Goal: Task Accomplishment & Management: Complete application form

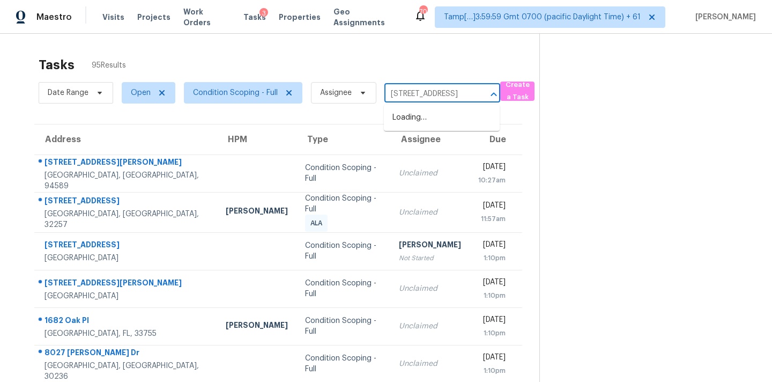
scroll to position [0, 34]
type input "[STREET_ADDRESS]"
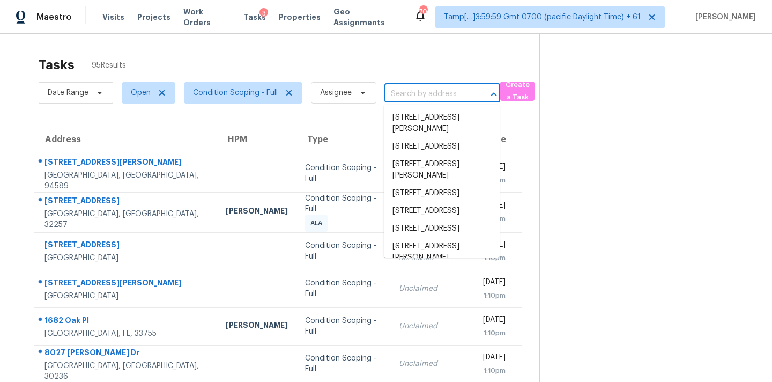
scroll to position [0, 0]
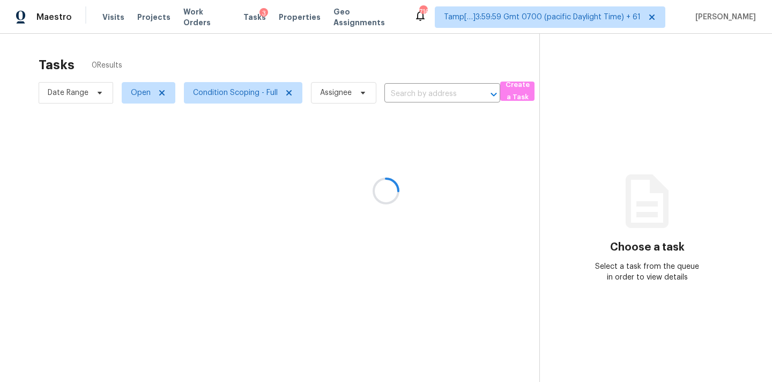
click at [406, 87] on div at bounding box center [386, 191] width 772 height 382
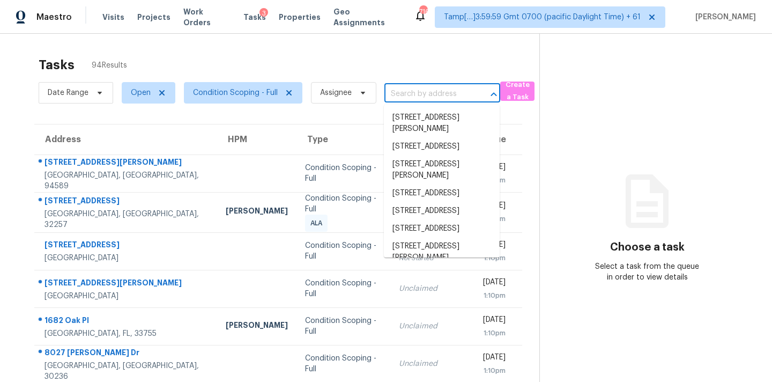
click at [406, 95] on input "text" at bounding box center [427, 94] width 86 height 17
paste input "[STREET_ADDRESS]"
type input "[STREET_ADDRESS]"
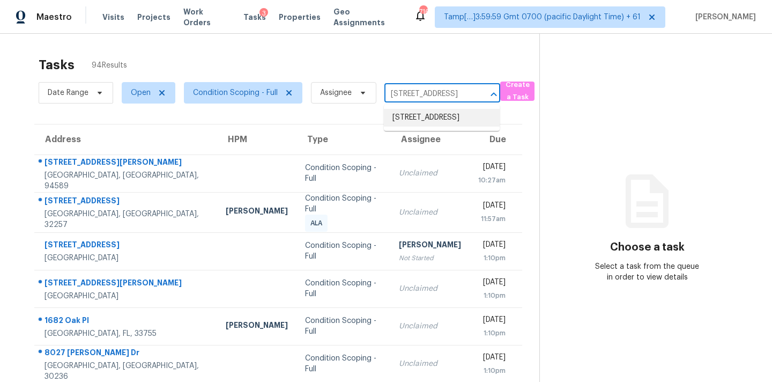
click at [412, 122] on li "[STREET_ADDRESS]" at bounding box center [442, 118] width 116 height 18
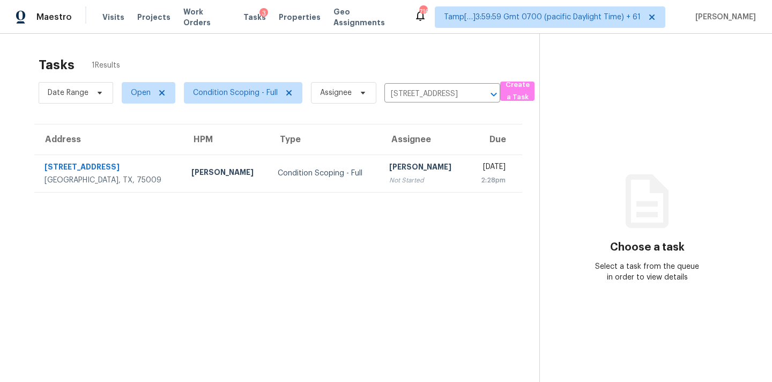
click at [389, 176] on div "Not Started" at bounding box center [424, 180] width 70 height 11
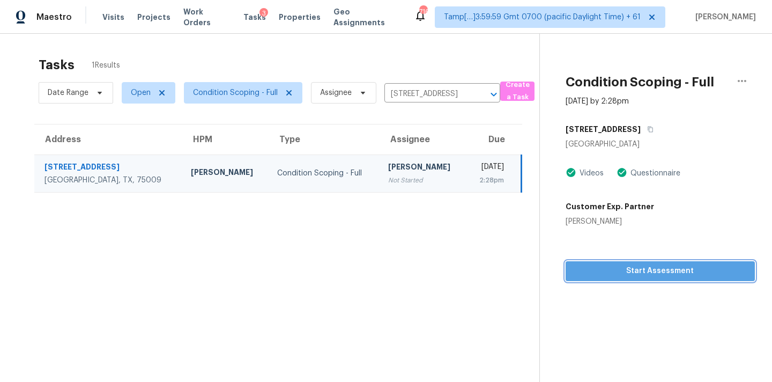
click at [619, 271] on span "Start Assessment" at bounding box center [660, 270] width 172 height 13
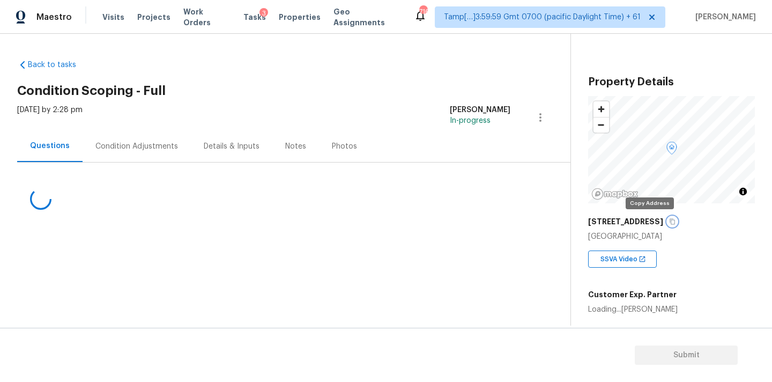
click at [669, 224] on icon "button" at bounding box center [672, 221] width 6 height 6
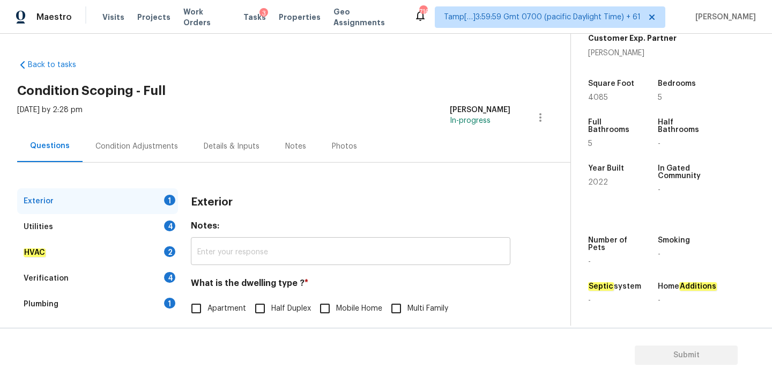
scroll to position [135, 0]
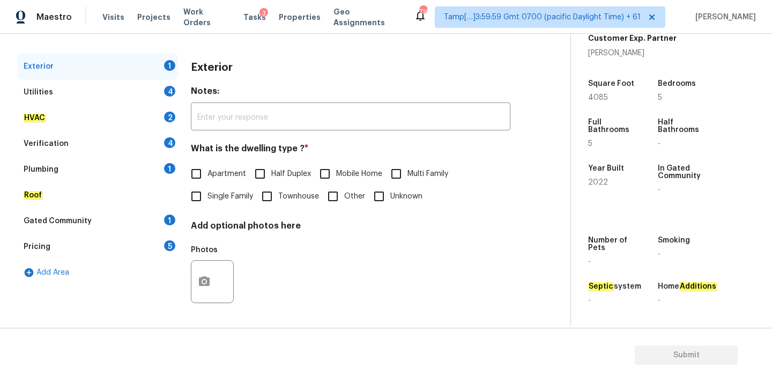
click at [219, 199] on span "Single Family" at bounding box center [230, 196] width 46 height 11
click at [207, 199] on input "Single Family" at bounding box center [196, 196] width 23 height 23
checkbox input "true"
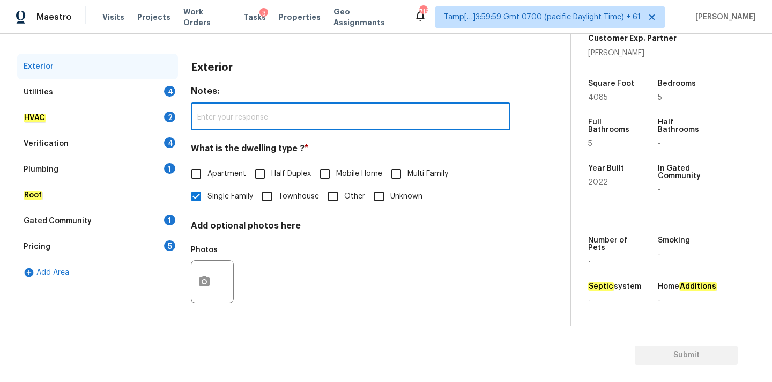
click at [335, 121] on input "text" at bounding box center [351, 117] width 320 height 25
click at [344, 121] on input "text" at bounding box center [351, 117] width 320 height 25
click at [153, 85] on div "Utilities 4" at bounding box center [97, 92] width 161 height 26
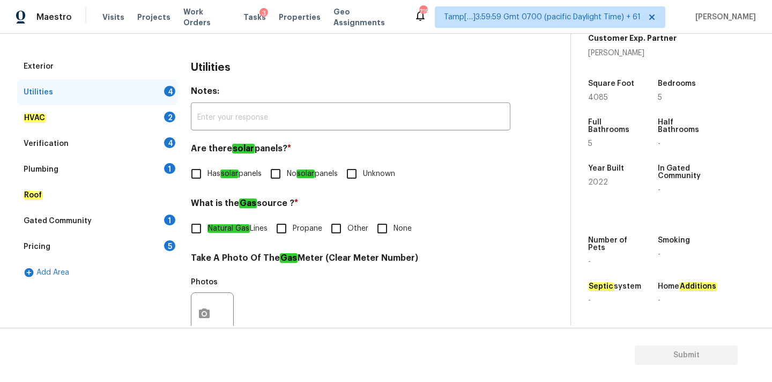
click at [306, 171] on em "solar" at bounding box center [305, 173] width 18 height 9
click at [287, 171] on input "No solar panels" at bounding box center [275, 173] width 23 height 23
checkbox input "true"
click at [211, 228] on em "Natural Gas" at bounding box center [228, 228] width 42 height 9
click at [207, 228] on input "Natural Gas Lines" at bounding box center [196, 228] width 23 height 23
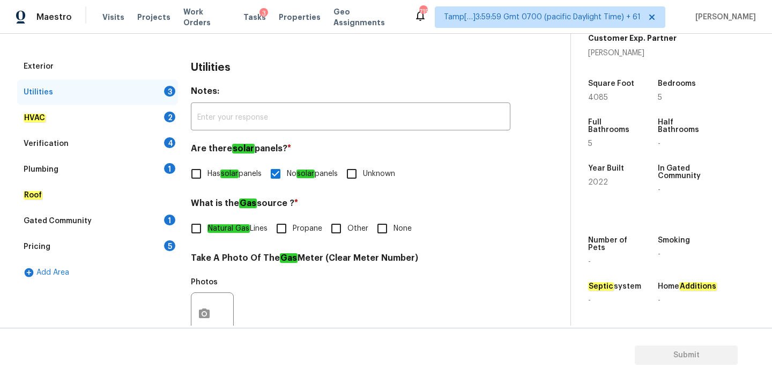
checkbox input "true"
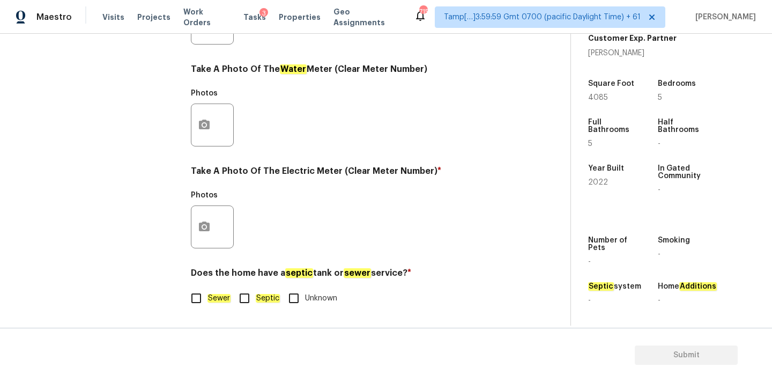
click at [213, 298] on em "Sewer" at bounding box center [218, 298] width 23 height 9
click at [207, 298] on input "Sewer" at bounding box center [196, 298] width 23 height 23
checkbox input "true"
click at [213, 223] on button "button" at bounding box center [204, 227] width 26 height 42
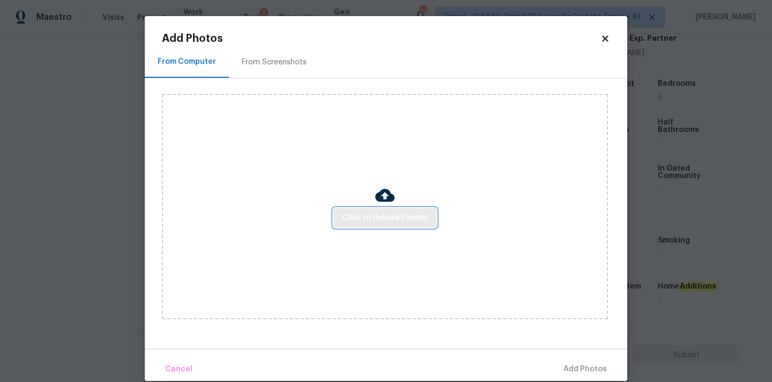
click at [385, 208] on button "Click to Upload Photos" at bounding box center [384, 218] width 103 height 20
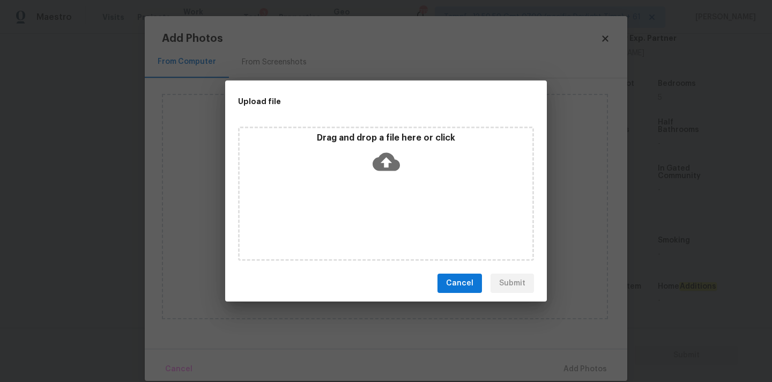
click at [385, 169] on icon at bounding box center [386, 162] width 27 height 18
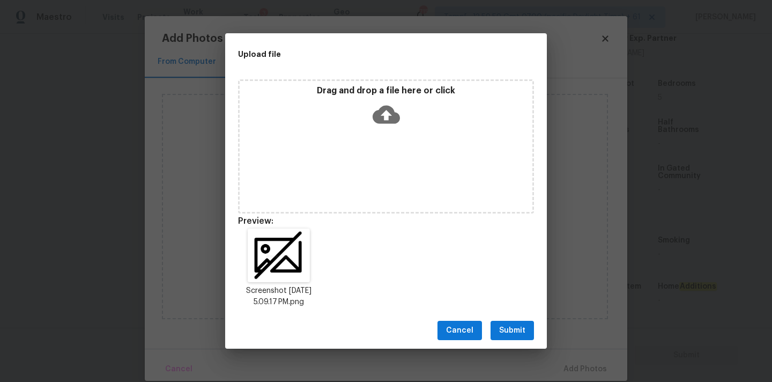
click at [510, 332] on span "Submit" at bounding box center [512, 330] width 26 height 13
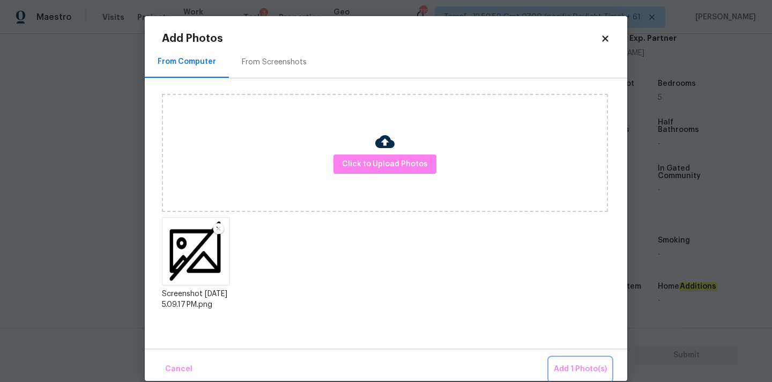
click at [576, 359] on button "Add 1 Photo(s)" at bounding box center [581, 369] width 62 height 23
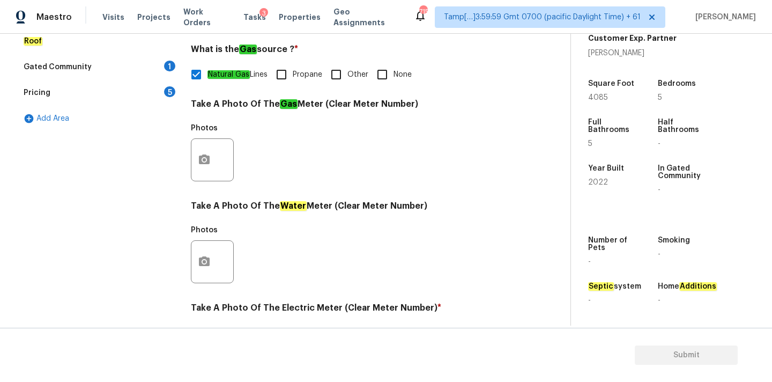
scroll to position [226, 0]
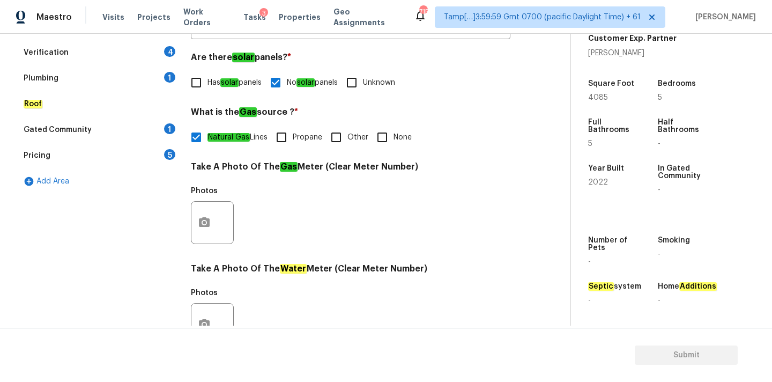
click at [134, 51] on div "Verification 4" at bounding box center [97, 53] width 161 height 26
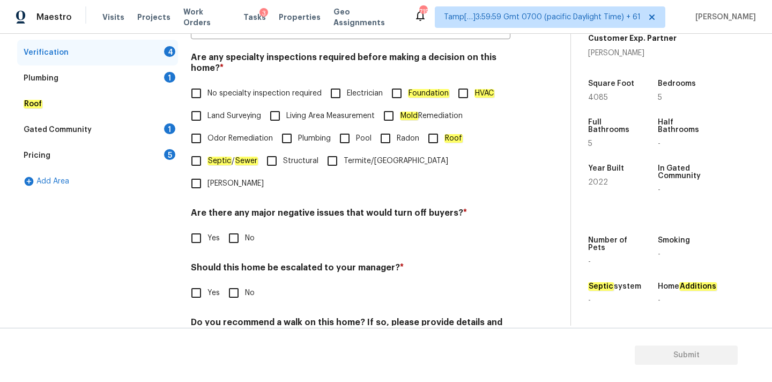
click at [222, 102] on label "No specialty inspection required" at bounding box center [253, 93] width 137 height 23
click at [207, 102] on input "No specialty inspection required" at bounding box center [196, 93] width 23 height 23
checkbox input "true"
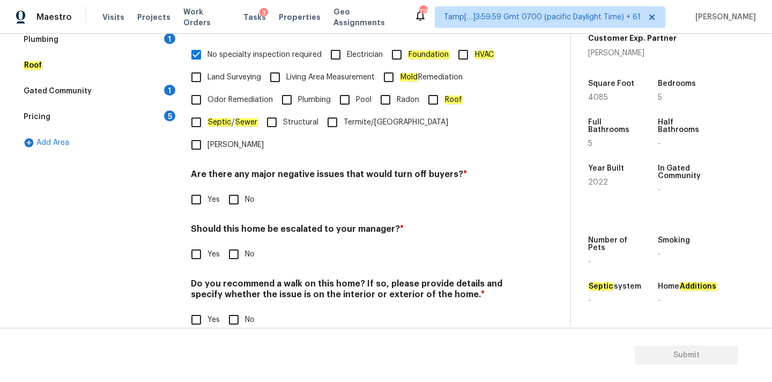
scroll to position [263, 0]
click at [233, 189] on input "No" at bounding box center [233, 200] width 23 height 23
checkbox input "true"
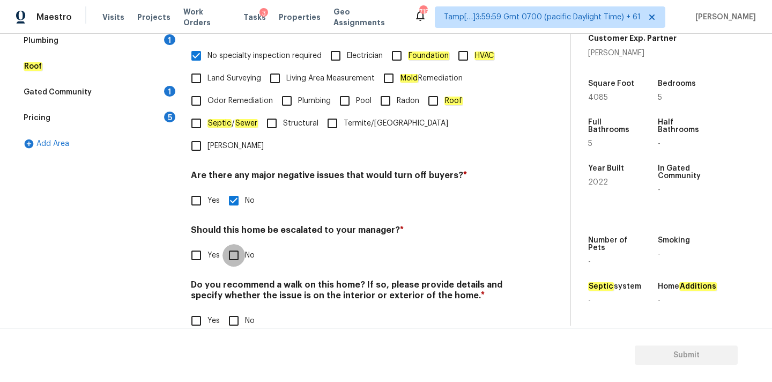
click at [233, 244] on input "No" at bounding box center [233, 255] width 23 height 23
checkbox input "true"
click at [235, 310] on input "No" at bounding box center [233, 321] width 23 height 23
checkbox input "true"
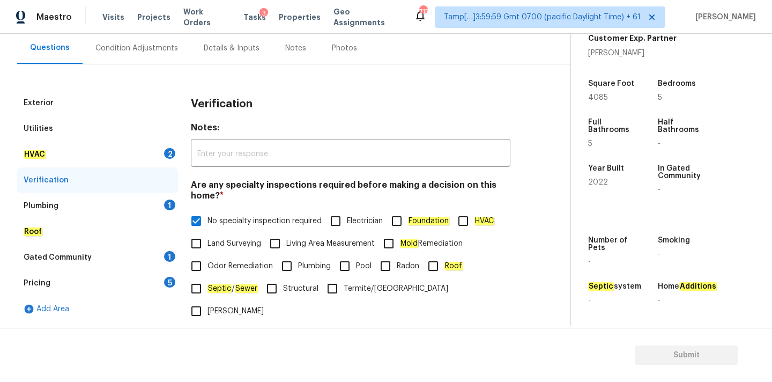
click at [140, 201] on div "Plumbing 1" at bounding box center [97, 206] width 161 height 26
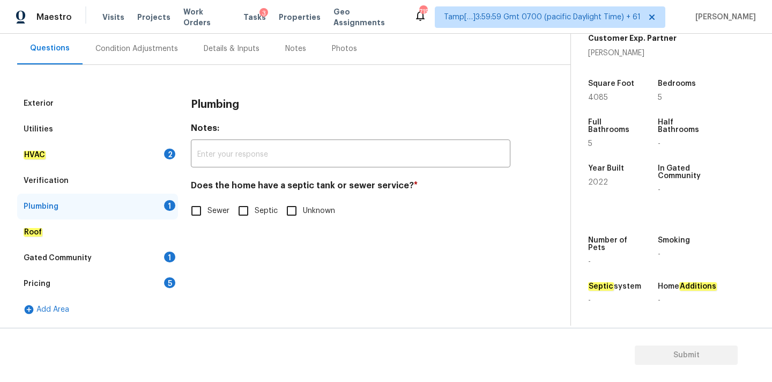
scroll to position [98, 0]
click at [217, 210] on em "Sewer" at bounding box center [218, 210] width 23 height 9
click at [207, 210] on input "Sewer" at bounding box center [196, 210] width 23 height 23
checkbox input "true"
click at [145, 147] on div "HVAC 2" at bounding box center [97, 155] width 161 height 26
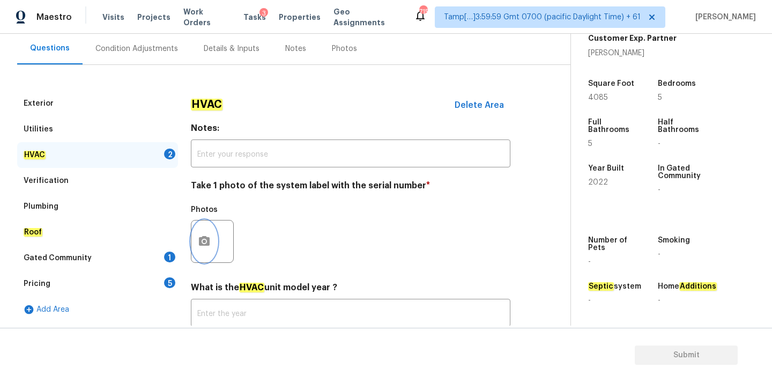
click at [210, 243] on icon "button" at bounding box center [204, 241] width 13 height 13
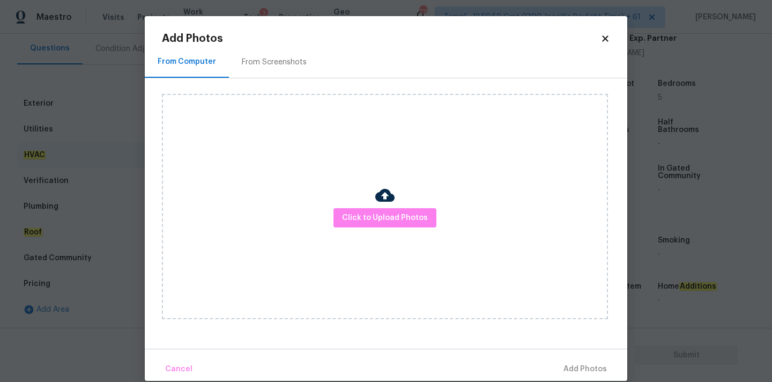
click at [363, 270] on div "Click to Upload Photos" at bounding box center [385, 206] width 446 height 225
click at [358, 231] on div "Click to Upload Photos" at bounding box center [385, 206] width 446 height 225
click at [362, 215] on span "Click to Upload Photos" at bounding box center [385, 217] width 86 height 13
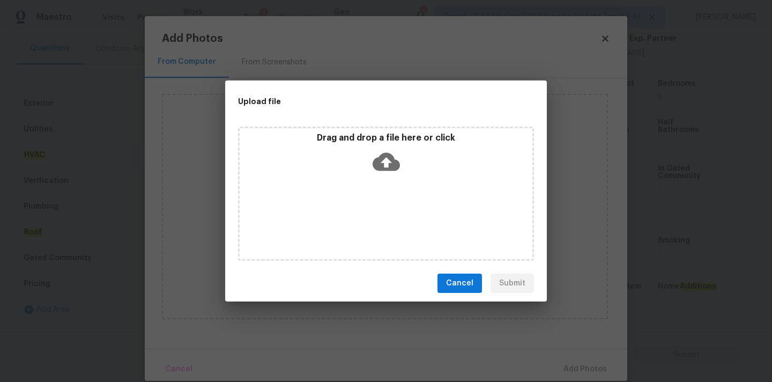
click at [378, 180] on div "Drag and drop a file here or click" at bounding box center [386, 194] width 296 height 134
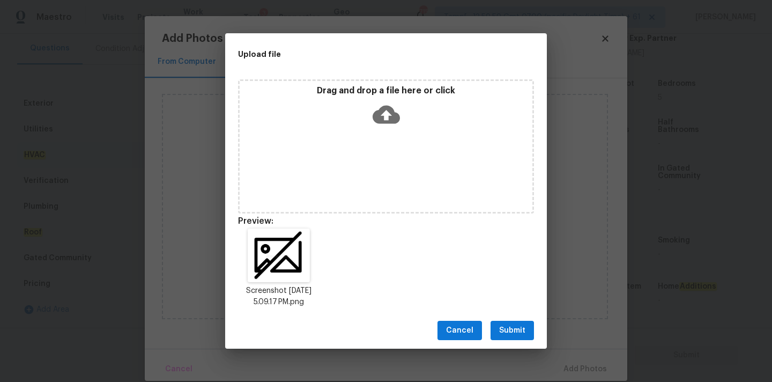
click at [521, 328] on span "Submit" at bounding box center [512, 330] width 26 height 13
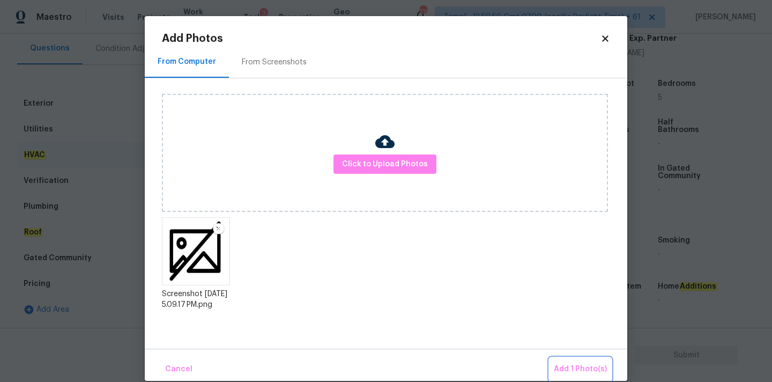
click at [591, 366] on span "Add 1 Photo(s)" at bounding box center [580, 368] width 53 height 13
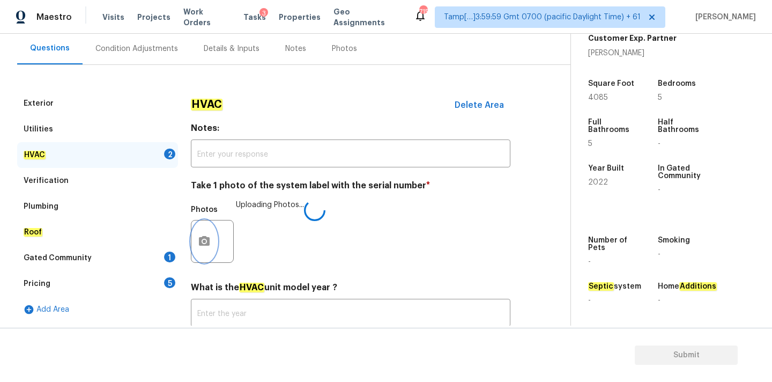
scroll to position [170, 0]
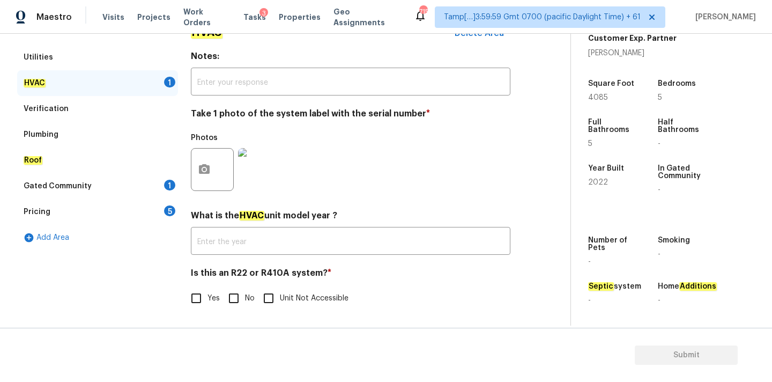
click at [233, 298] on input "No" at bounding box center [233, 298] width 23 height 23
checkbox input "true"
click at [118, 190] on div "Gated Community 1" at bounding box center [97, 186] width 161 height 26
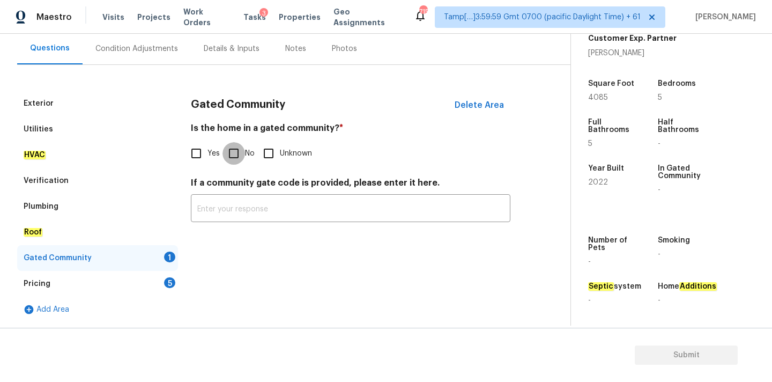
click at [234, 162] on input "No" at bounding box center [233, 153] width 23 height 23
checkbox input "true"
click at [162, 288] on div "Pricing 5" at bounding box center [97, 284] width 161 height 26
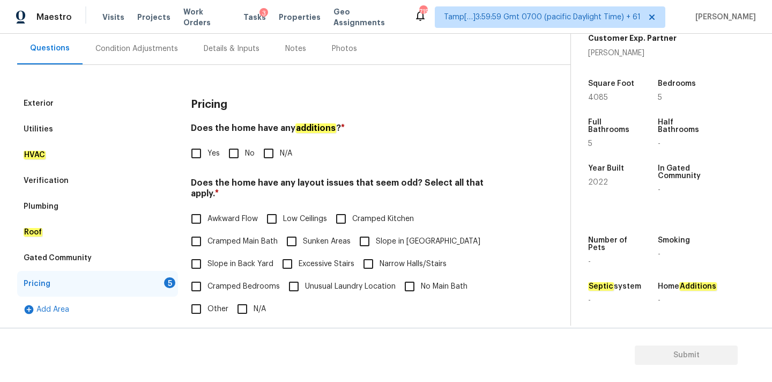
click at [235, 152] on input "No" at bounding box center [233, 153] width 23 height 23
checkbox input "true"
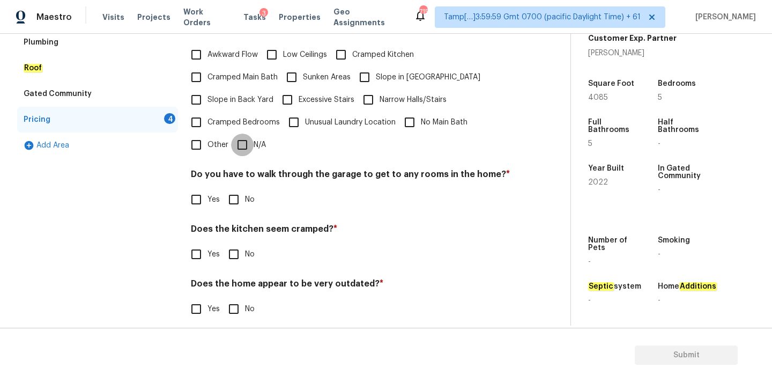
click at [239, 144] on input "N/A" at bounding box center [242, 144] width 23 height 23
checkbox input "true"
click at [239, 188] on input "No" at bounding box center [233, 199] width 23 height 23
checkbox input "true"
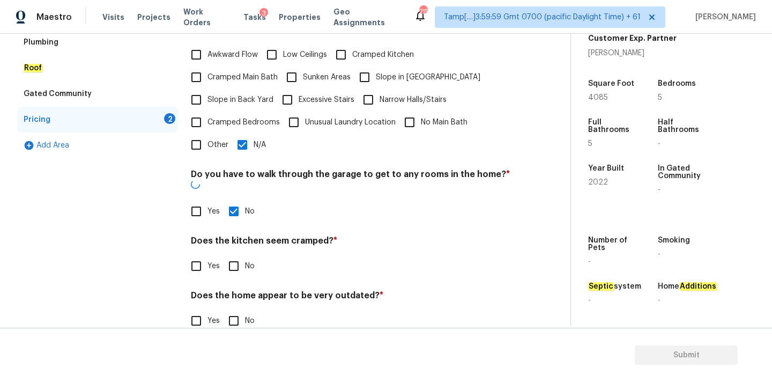
click at [239, 255] on input "No" at bounding box center [233, 266] width 23 height 23
checkbox input "true"
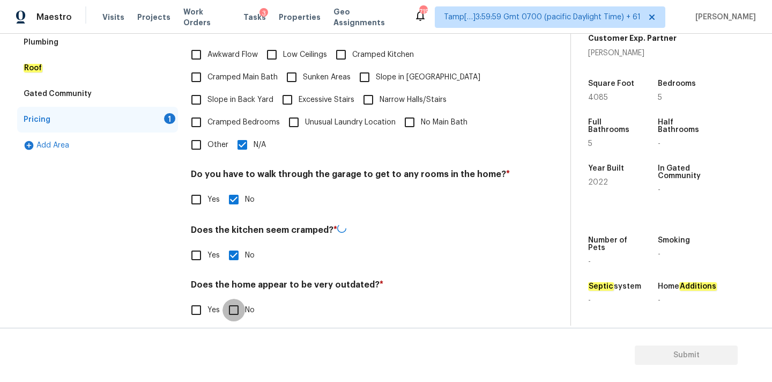
click at [239, 305] on input "No" at bounding box center [233, 310] width 23 height 23
checkbox input "true"
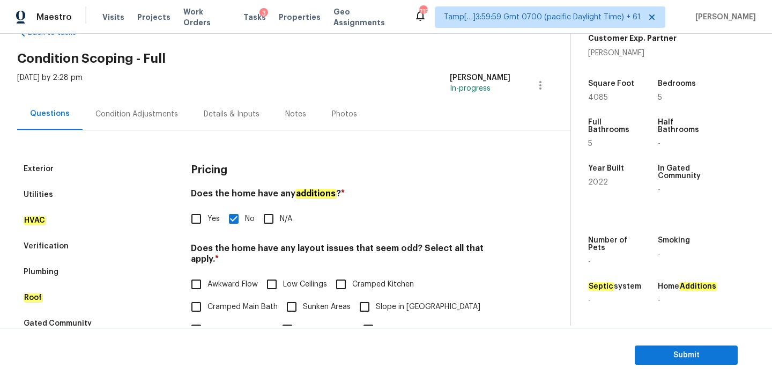
scroll to position [0, 0]
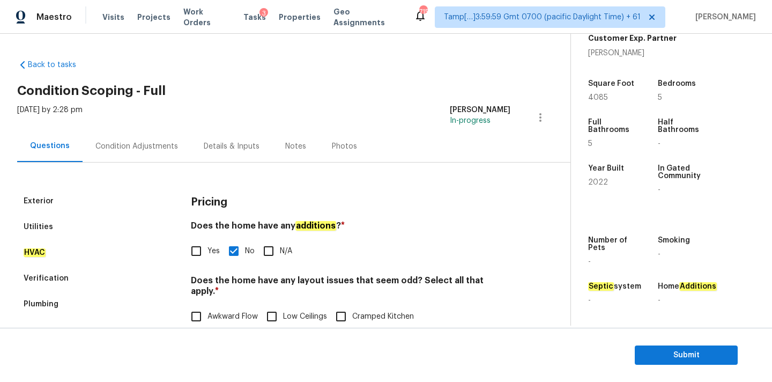
click at [132, 148] on div "Condition Adjustments" at bounding box center [136, 146] width 83 height 11
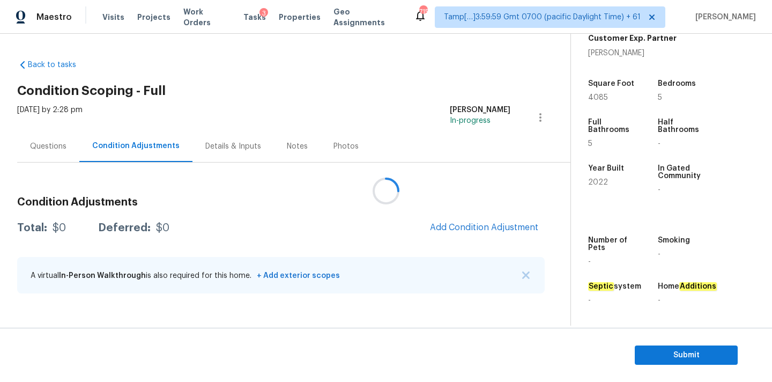
click at [444, 224] on div at bounding box center [386, 191] width 772 height 382
click at [439, 224] on span "Add Condition Adjustment" at bounding box center [484, 227] width 108 height 10
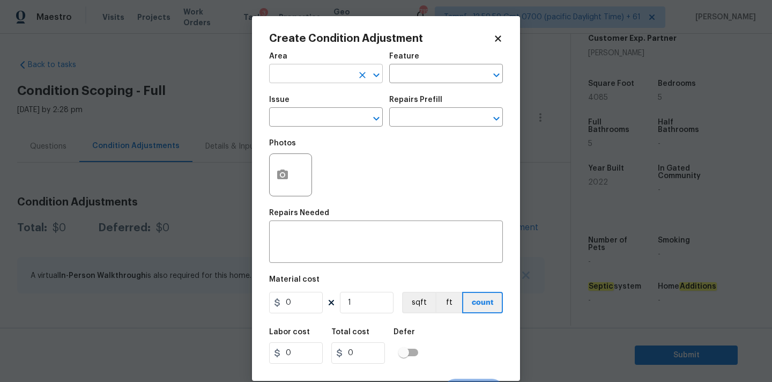
click at [286, 76] on input "text" at bounding box center [311, 74] width 84 height 17
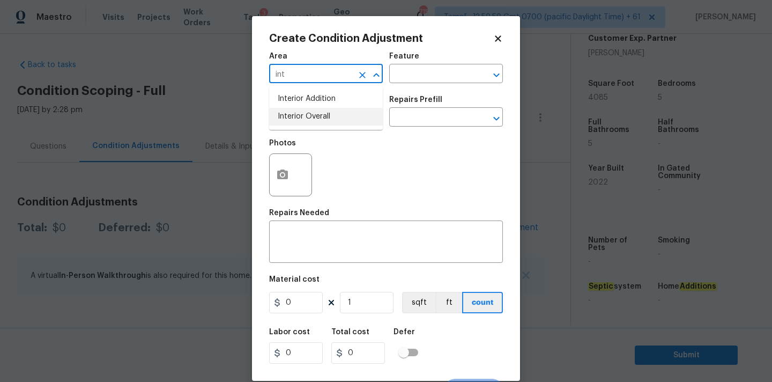
click at [293, 123] on li "Interior Overall" at bounding box center [326, 117] width 114 height 18
type input "Interior Overall"
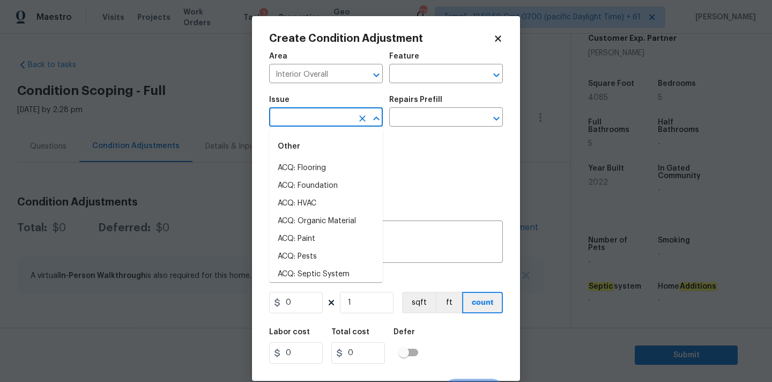
click at [293, 123] on input "text" at bounding box center [311, 118] width 84 height 17
click at [307, 241] on li "ACQ: Paint" at bounding box center [326, 239] width 114 height 18
type input "ACQ: Paint"
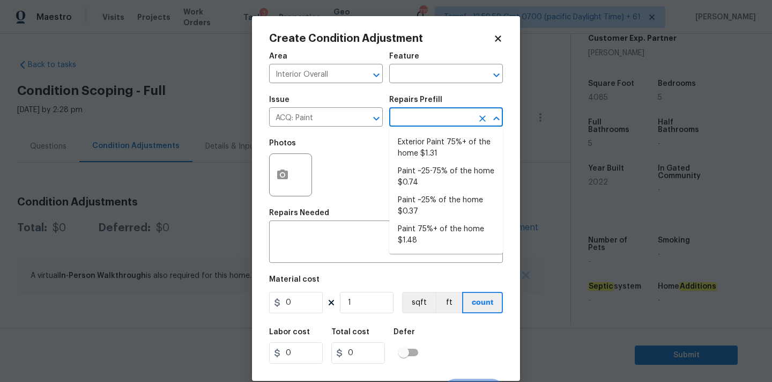
click at [434, 117] on input "text" at bounding box center [431, 118] width 84 height 17
click at [416, 206] on li "Paint ~25% of the home $0.37" at bounding box center [446, 205] width 114 height 29
type input "Acquisition"
type textarea "Acquisition Scope: ~25% of the home needs interior paint"
type input "0.37"
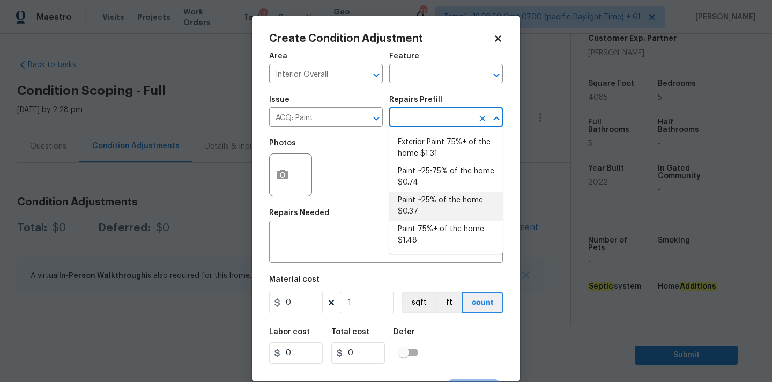
type input "0.37"
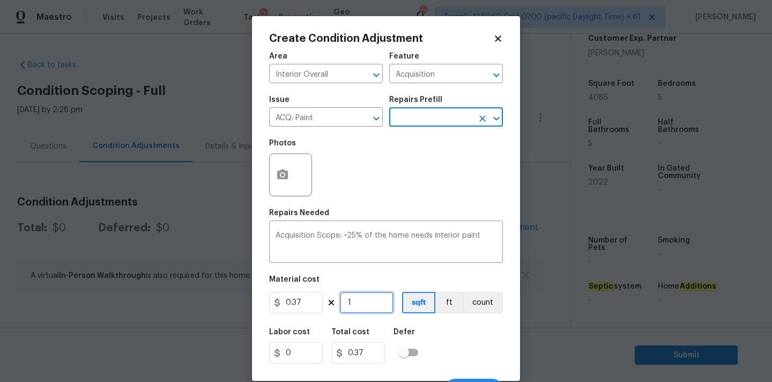
click at [351, 303] on input "1" at bounding box center [367, 302] width 54 height 21
type input "4"
type input "1.48"
type input "40"
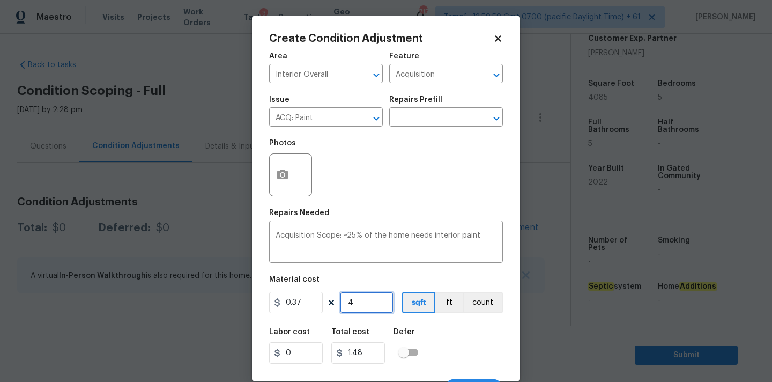
type input "14.8"
type input "408"
type input "150.96"
type input "4085"
type input "1511.45"
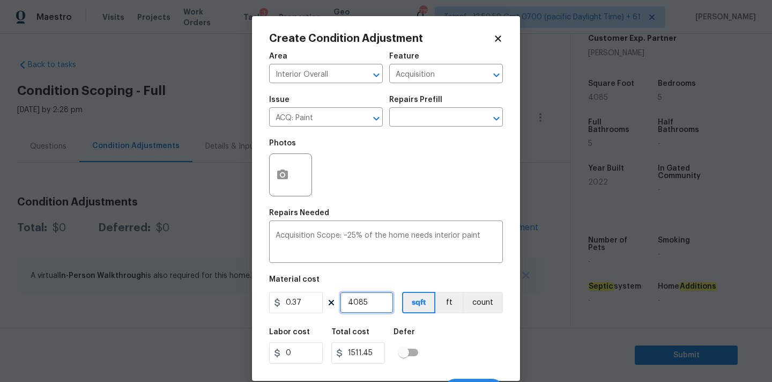
scroll to position [19, 0]
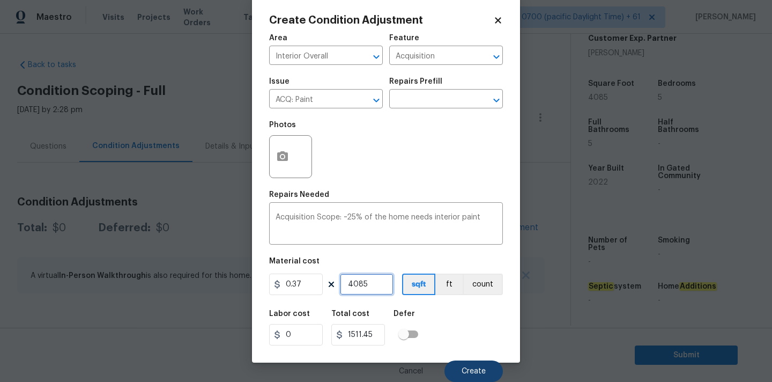
type input "4085"
click at [456, 362] on button "Create" at bounding box center [473, 370] width 58 height 21
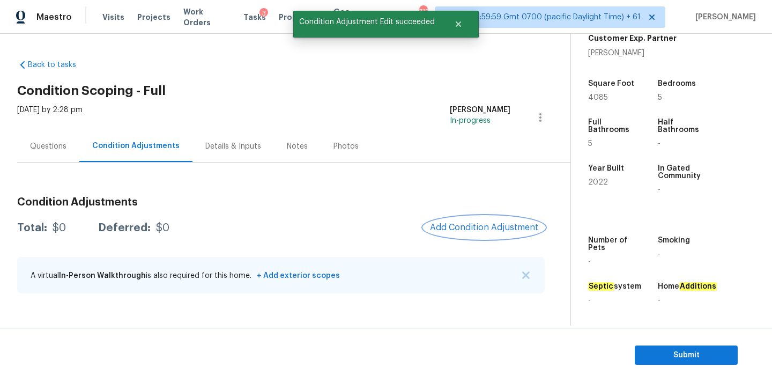
scroll to position [0, 0]
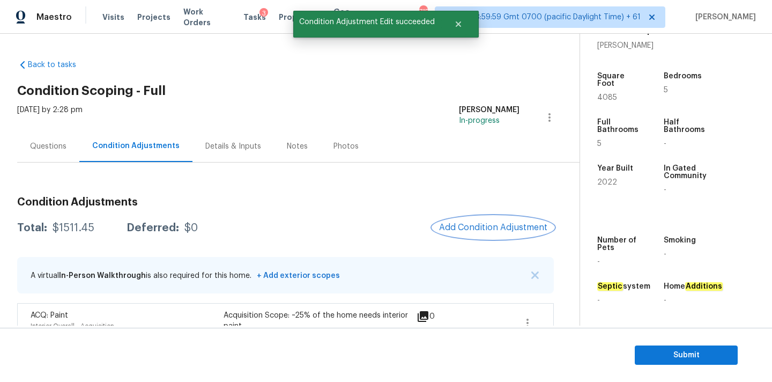
click at [463, 236] on button "Add Condition Adjustment" at bounding box center [493, 227] width 121 height 23
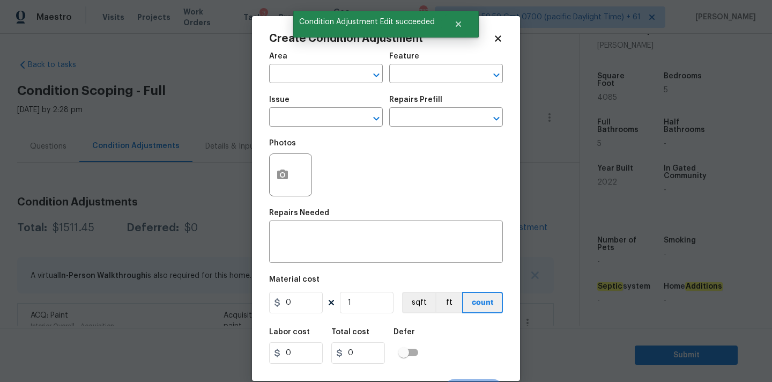
click at [318, 65] on div "Area" at bounding box center [326, 60] width 114 height 14
click at [315, 72] on input "text" at bounding box center [311, 74] width 84 height 17
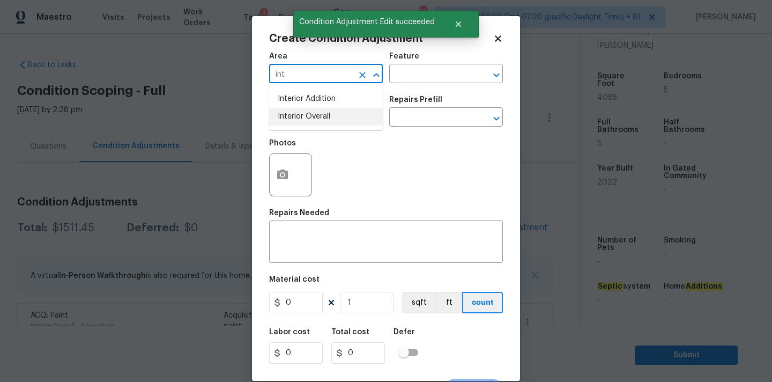
click at [324, 120] on li "Interior Overall" at bounding box center [326, 117] width 114 height 18
type input "Interior Overall"
click at [324, 120] on input "text" at bounding box center [311, 118] width 84 height 17
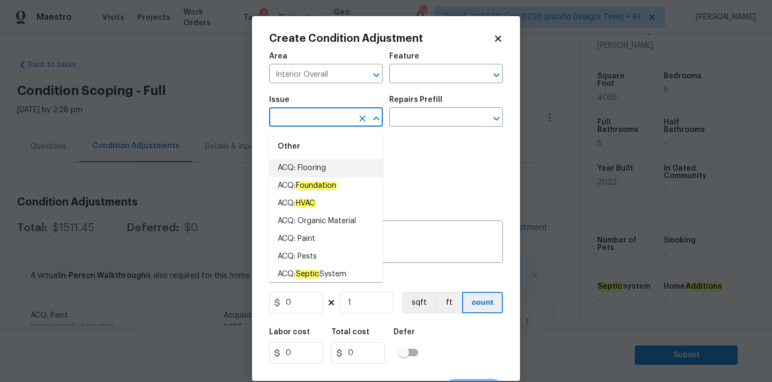
click at [324, 168] on li "ACQ: Flooring" at bounding box center [326, 168] width 114 height 18
type input "ACQ: Flooring"
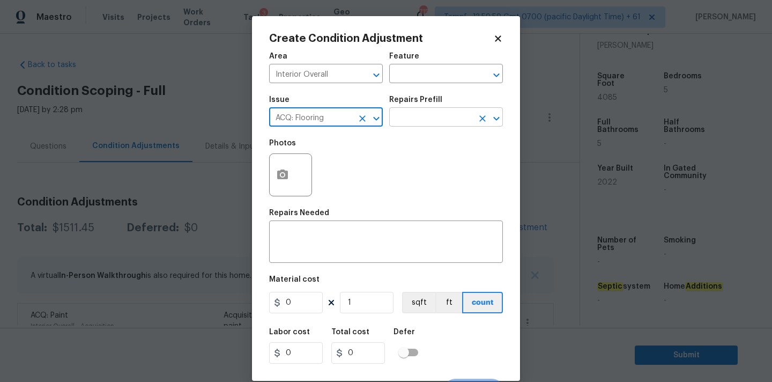
click at [427, 120] on input "text" at bounding box center [431, 118] width 84 height 17
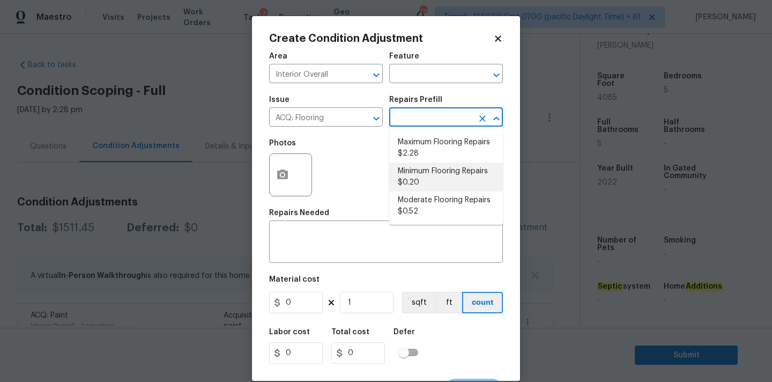
click at [425, 179] on li "Minimum Flooring Repairs $0.20" at bounding box center [446, 176] width 114 height 29
type input "Acquisition"
type textarea "Acquisition Scope: Minimum flooring repairs"
type input "0.2"
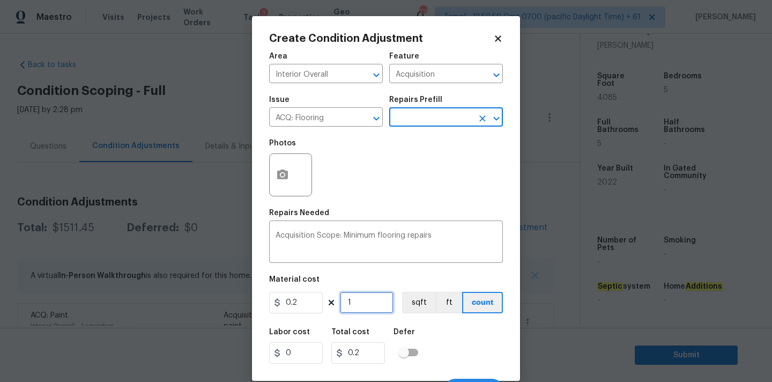
click at [355, 303] on input "1" at bounding box center [367, 302] width 54 height 21
type input "4"
type input "0.8"
type input "40"
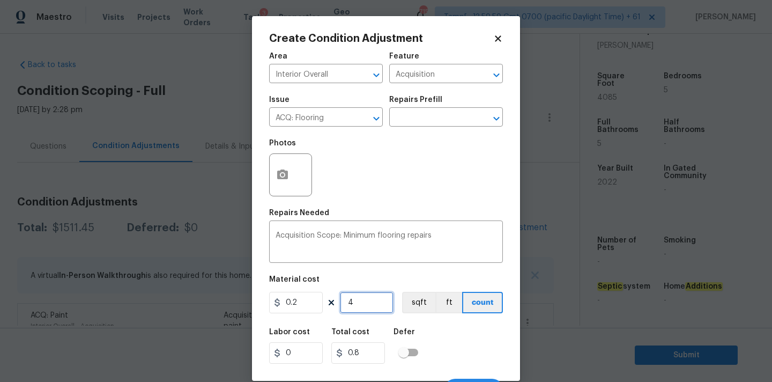
type input "8"
type input "408"
type input "81.6"
type input "4085"
type input "817"
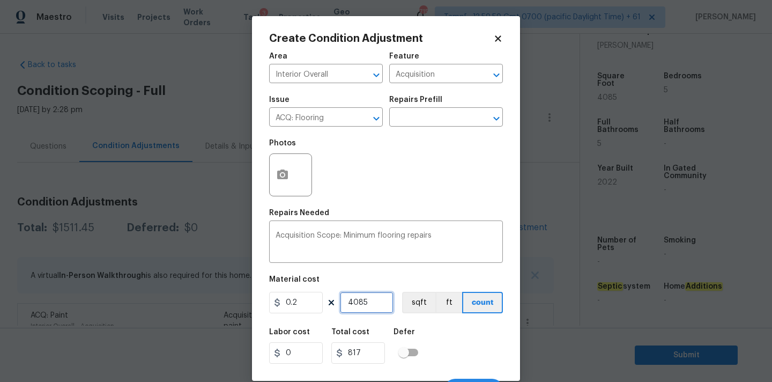
scroll to position [19, 0]
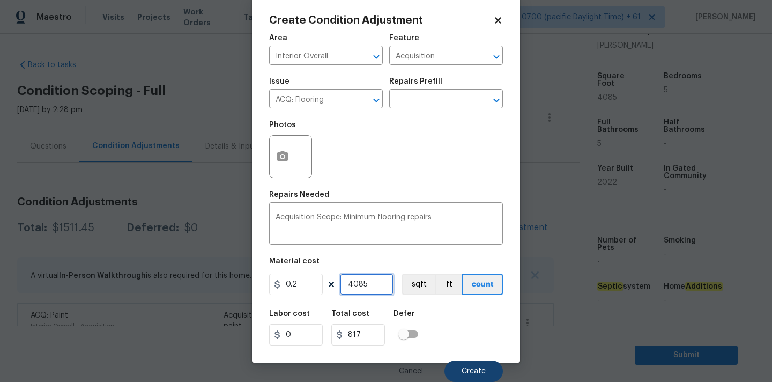
type input "4085"
click at [464, 369] on span "Create" at bounding box center [474, 371] width 24 height 8
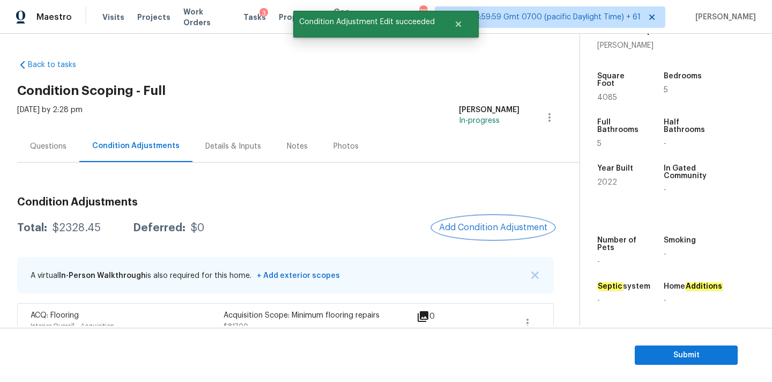
scroll to position [66, 0]
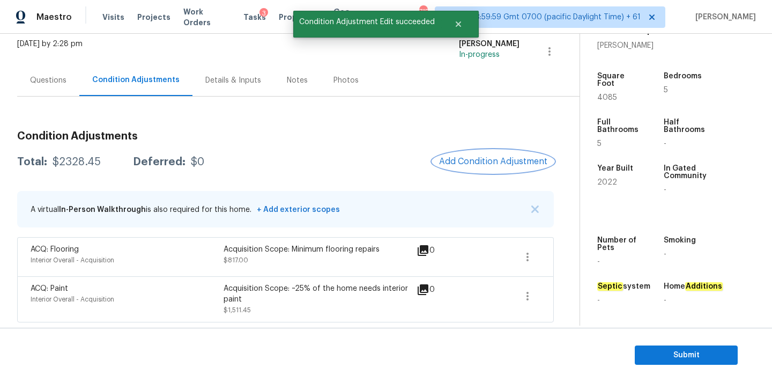
click at [470, 162] on span "Add Condition Adjustment" at bounding box center [493, 162] width 108 height 10
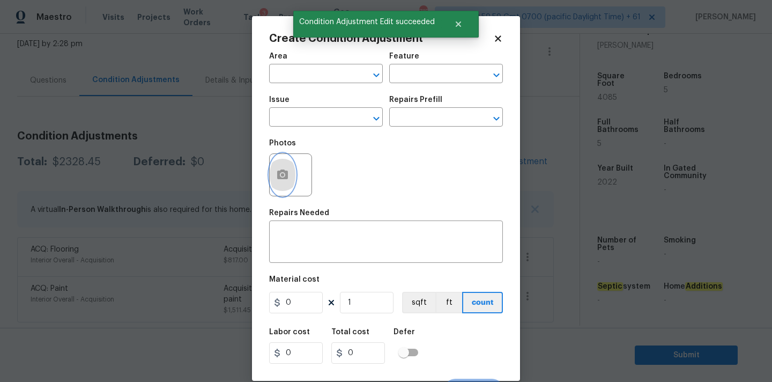
click at [278, 168] on button "button" at bounding box center [283, 175] width 26 height 42
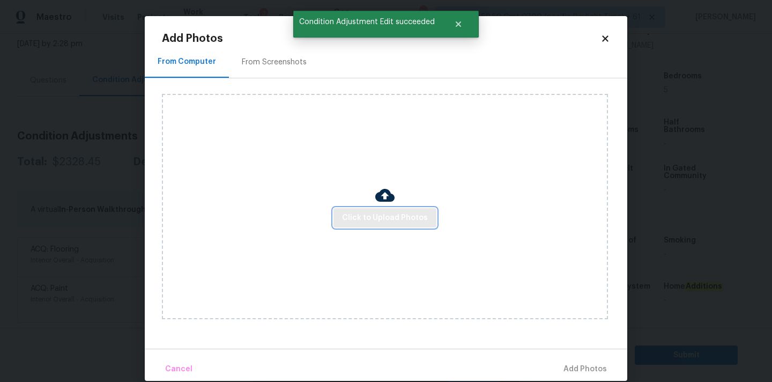
click at [392, 226] on button "Click to Upload Photos" at bounding box center [384, 218] width 103 height 20
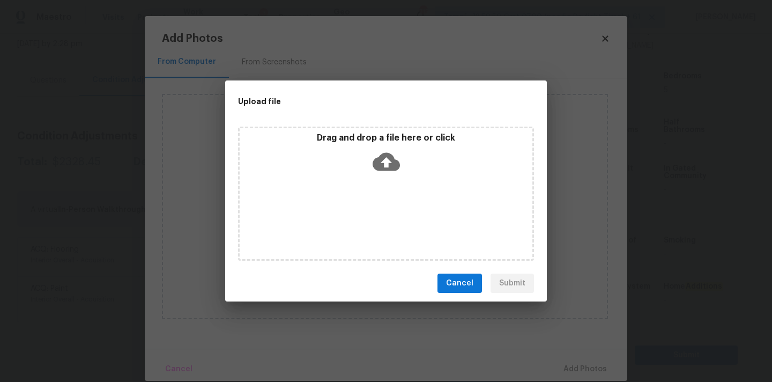
click at [385, 146] on div "Drag and drop a file here or click" at bounding box center [386, 155] width 293 height 46
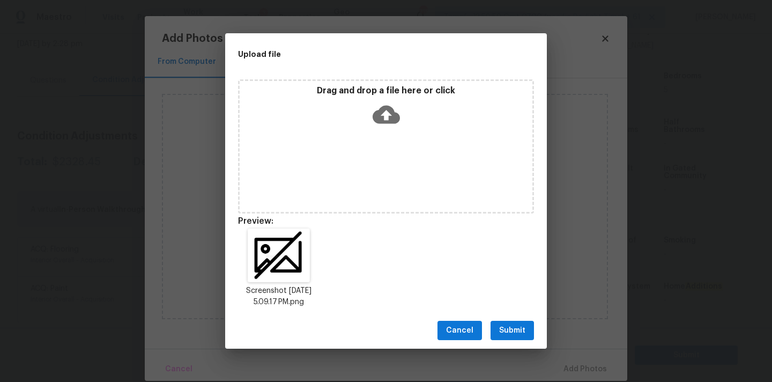
click at [506, 325] on span "Submit" at bounding box center [512, 330] width 26 height 13
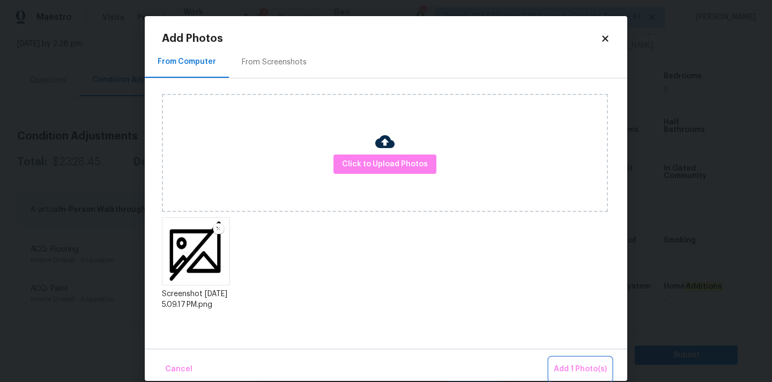
click at [572, 374] on span "Add 1 Photo(s)" at bounding box center [580, 368] width 53 height 13
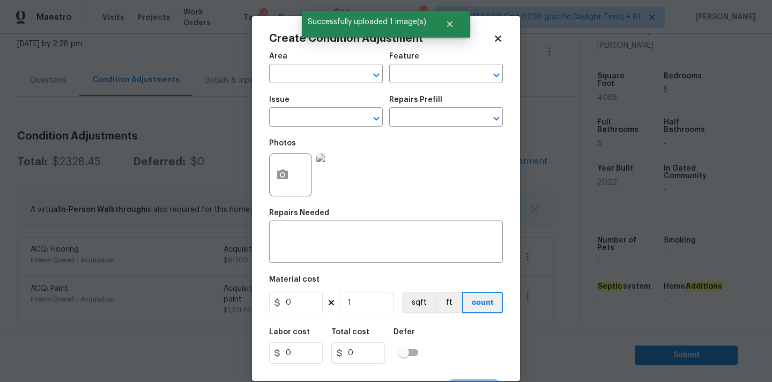
click at [499, 40] on icon at bounding box center [498, 38] width 6 height 6
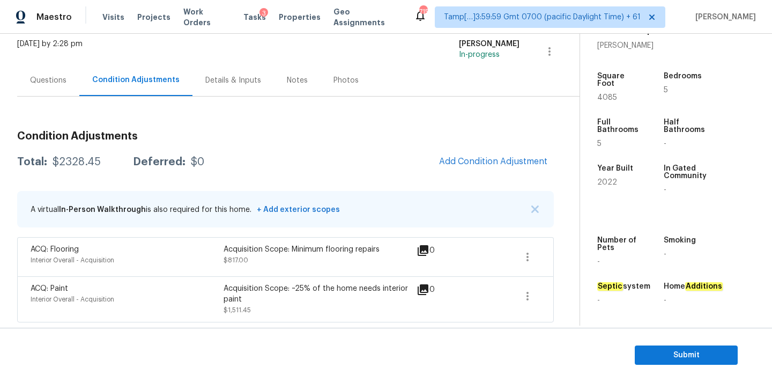
click at [465, 175] on div "Condition Adjustments Total: $2328.45 Deferred: $0 Add Condition Adjustment A v…" at bounding box center [285, 222] width 537 height 200
click at [470, 165] on span "Add Condition Adjustment" at bounding box center [493, 162] width 108 height 10
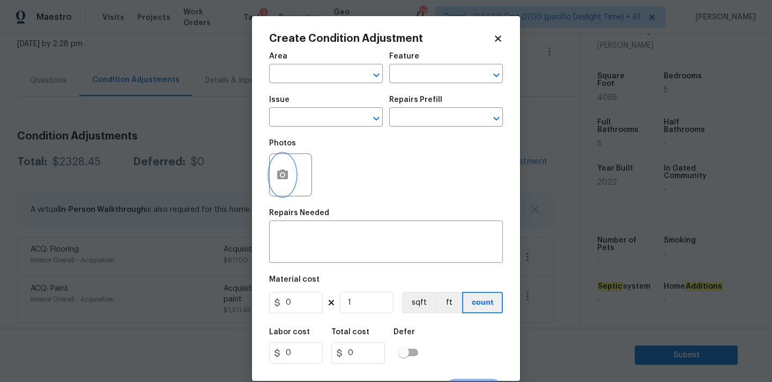
click at [276, 185] on button "button" at bounding box center [283, 175] width 26 height 42
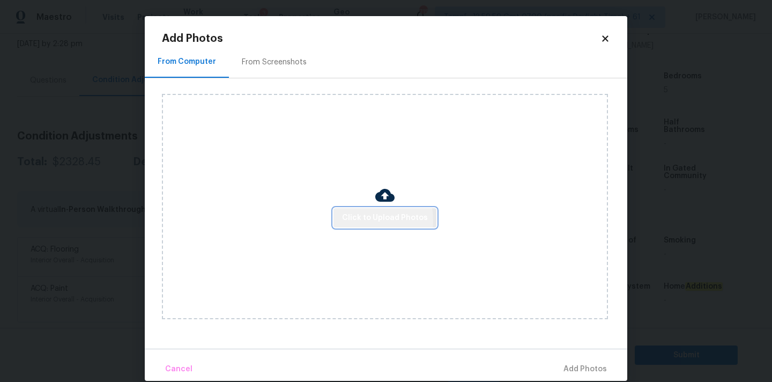
click at [360, 219] on span "Click to Upload Photos" at bounding box center [385, 217] width 86 height 13
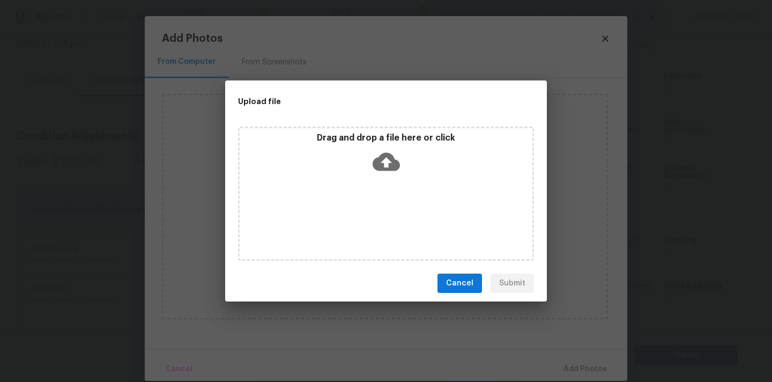
click at [384, 166] on icon at bounding box center [386, 161] width 27 height 27
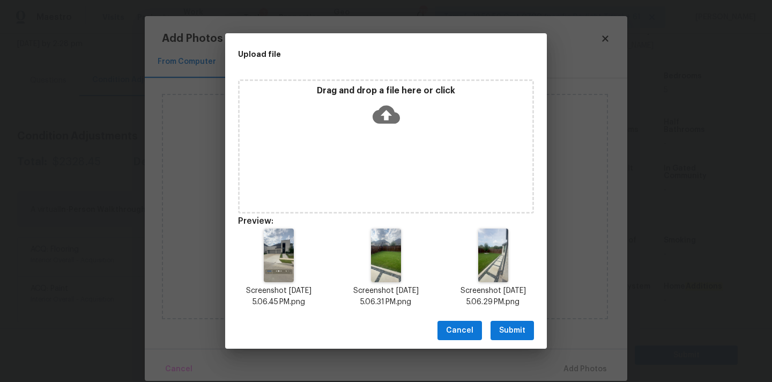
click at [528, 328] on button "Submit" at bounding box center [512, 331] width 43 height 20
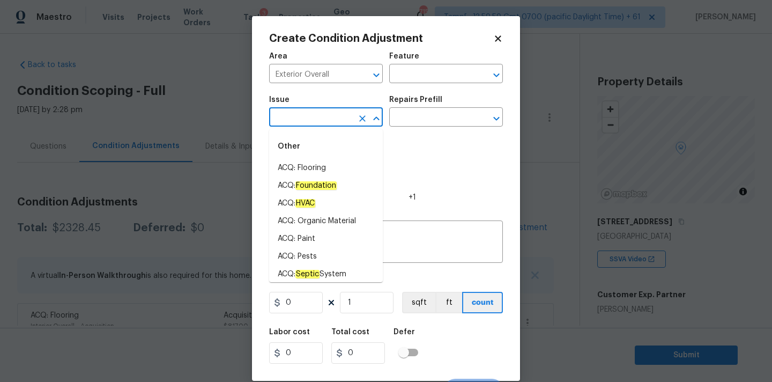
scroll to position [264, 0]
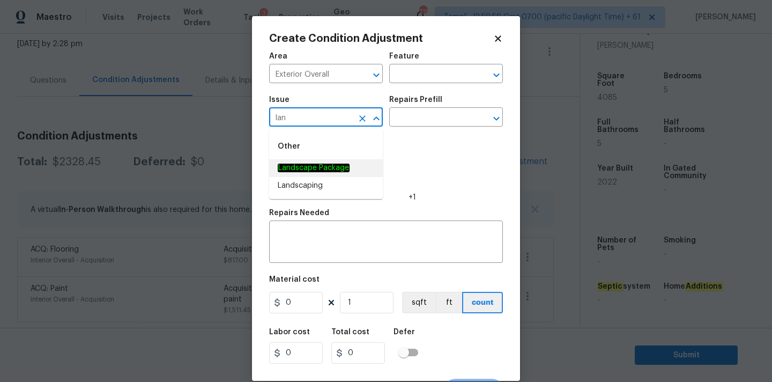
click at [348, 163] on li "Landscape Package" at bounding box center [326, 168] width 114 height 18
type input "Landscape Package"
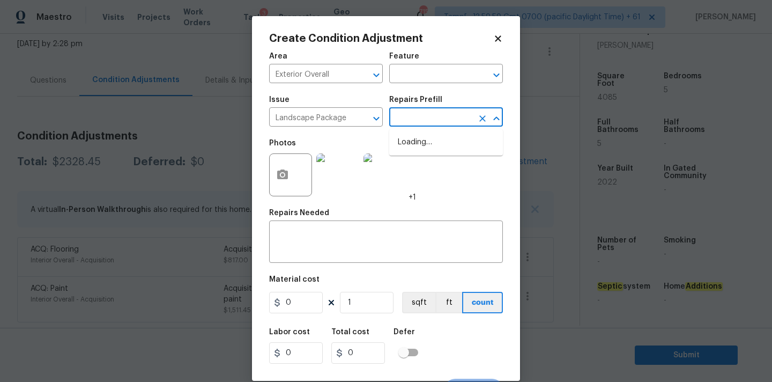
click at [429, 116] on input "text" at bounding box center [431, 118] width 84 height 17
click at [429, 144] on li "Initial landscaping package $60.00" at bounding box center [446, 147] width 114 height 29
type input "Home Readiness Packages"
type input "60"
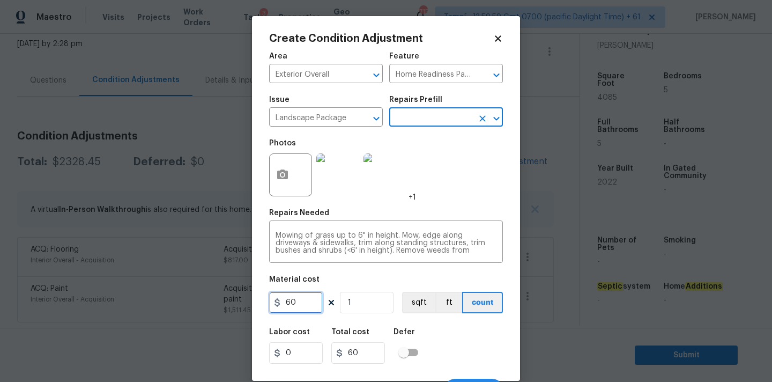
click at [304, 299] on input "60" at bounding box center [296, 302] width 54 height 21
type input "200"
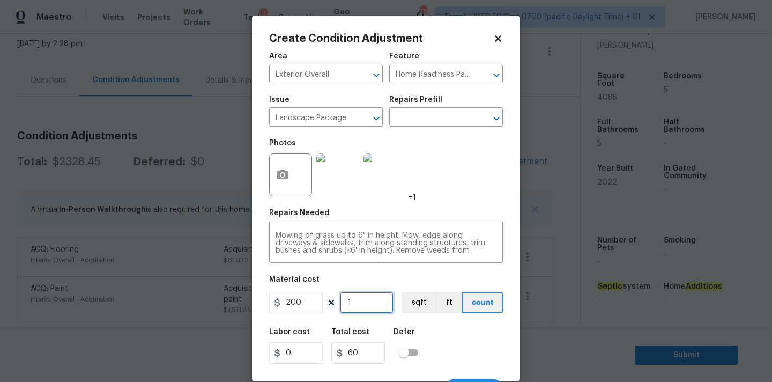
type input "200"
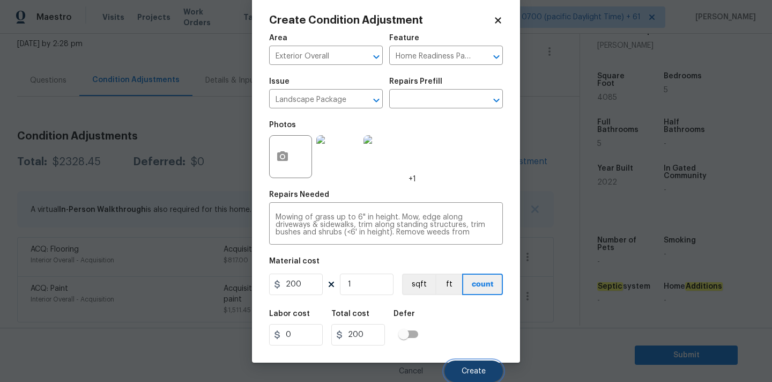
click at [476, 374] on span "Create" at bounding box center [474, 371] width 24 height 8
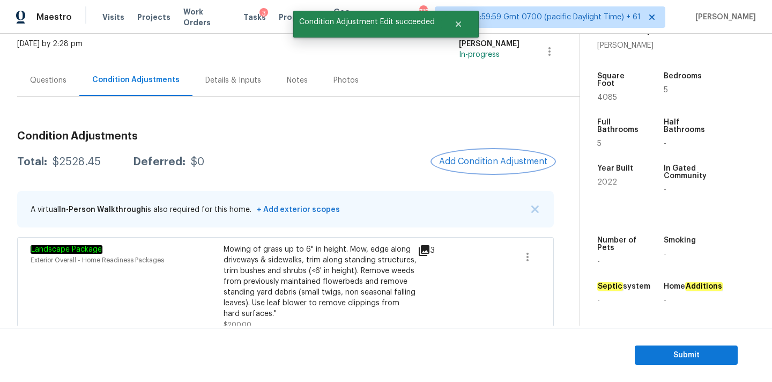
scroll to position [166, 0]
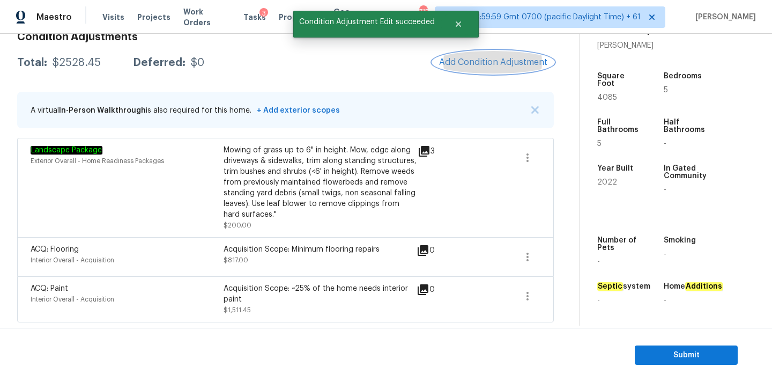
click at [478, 72] on button "Add Condition Adjustment" at bounding box center [493, 62] width 121 height 23
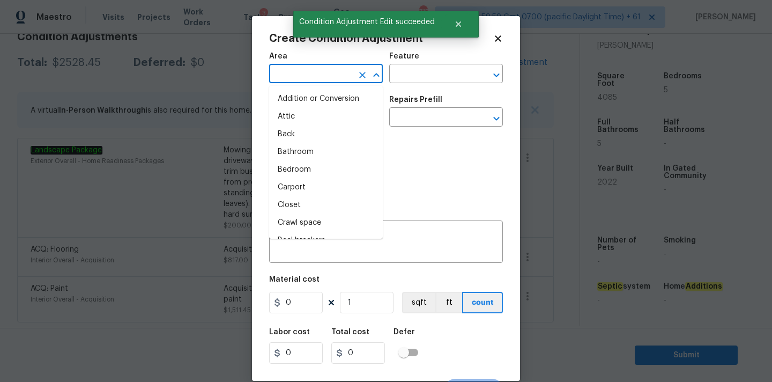
click at [296, 76] on input "text" at bounding box center [311, 74] width 84 height 17
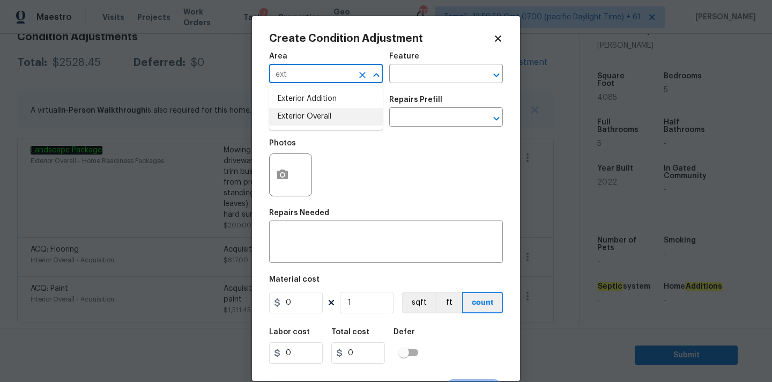
click at [314, 118] on li "Exterior Overall" at bounding box center [326, 117] width 114 height 18
type input "Exterior Overall"
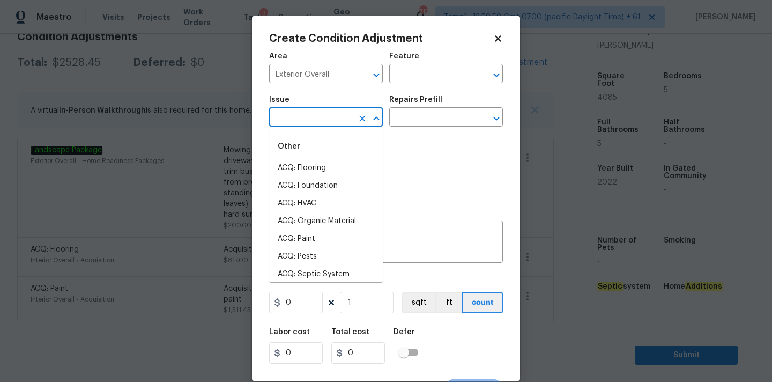
click at [314, 118] on input "text" at bounding box center [311, 118] width 84 height 17
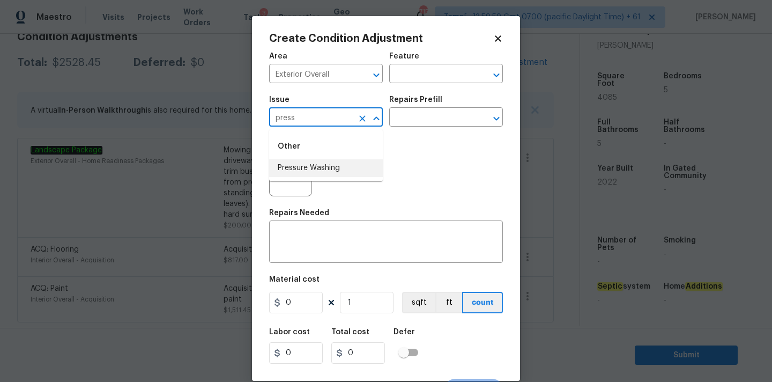
click at [320, 159] on li "Pressure Washing" at bounding box center [326, 168] width 114 height 18
type input "Pressure Washing"
click at [449, 111] on input "text" at bounding box center [431, 118] width 84 height 17
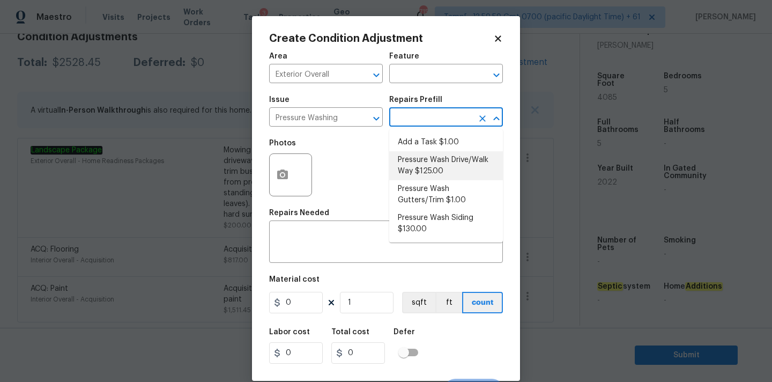
click at [422, 176] on li "Pressure Wash Drive/Walk Way $125.00" at bounding box center [446, 165] width 114 height 29
type input "Siding"
type textarea "Pressure wash the driveways/walkways as directed by the PM. Ensure that all deb…"
type input "125"
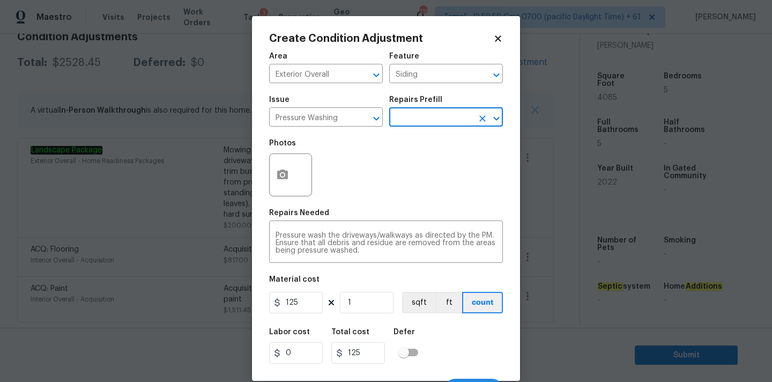
click at [307, 291] on figure "Material cost 125 1 sqft ft count" at bounding box center [386, 296] width 234 height 40
click at [305, 300] on input "125" at bounding box center [296, 302] width 54 height 21
type input "200"
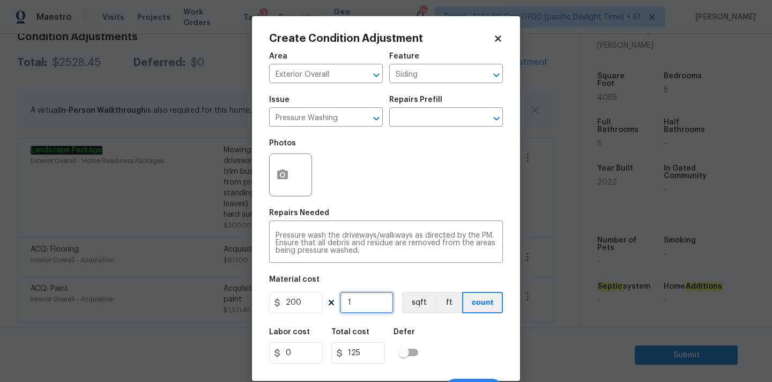
type input "200"
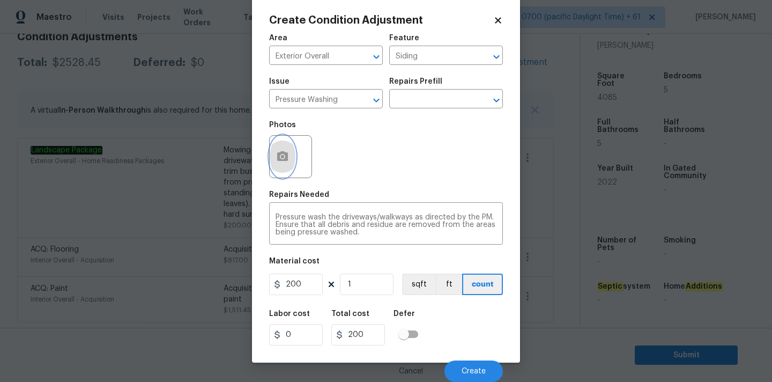
click at [294, 160] on button "button" at bounding box center [283, 157] width 26 height 42
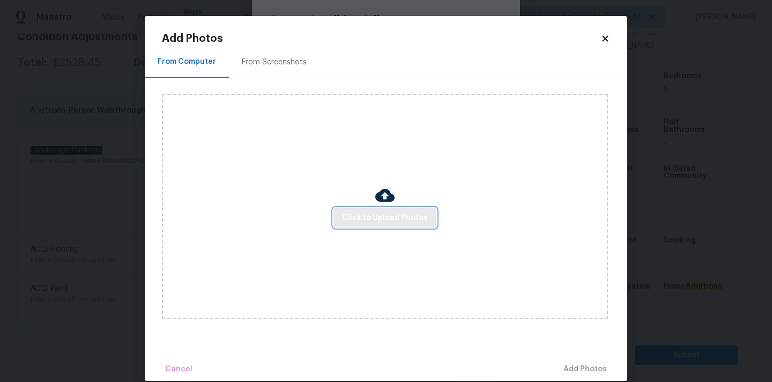
click at [384, 225] on button "Click to Upload Photos" at bounding box center [384, 218] width 103 height 20
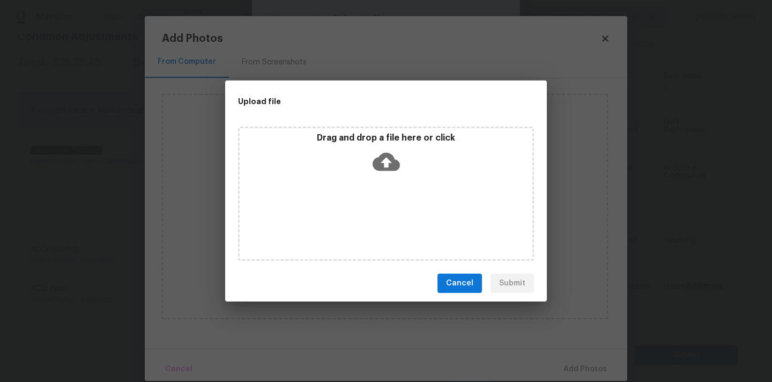
click at [385, 167] on icon at bounding box center [386, 162] width 27 height 18
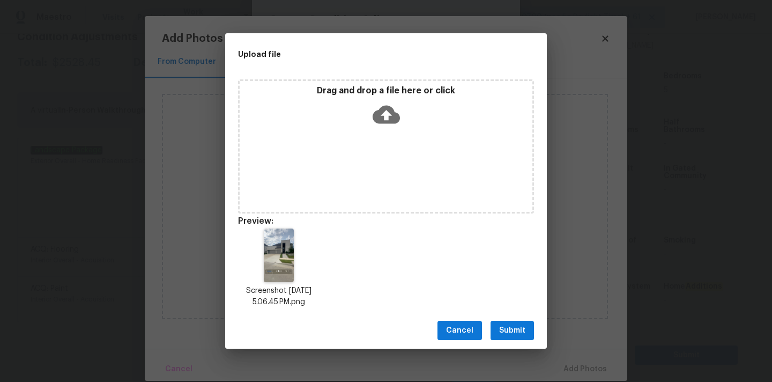
click at [510, 332] on span "Submit" at bounding box center [512, 330] width 26 height 13
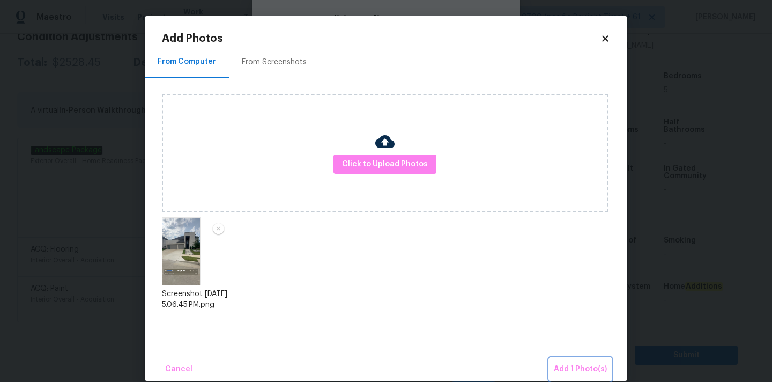
click at [573, 369] on span "Add 1 Photo(s)" at bounding box center [580, 368] width 53 height 13
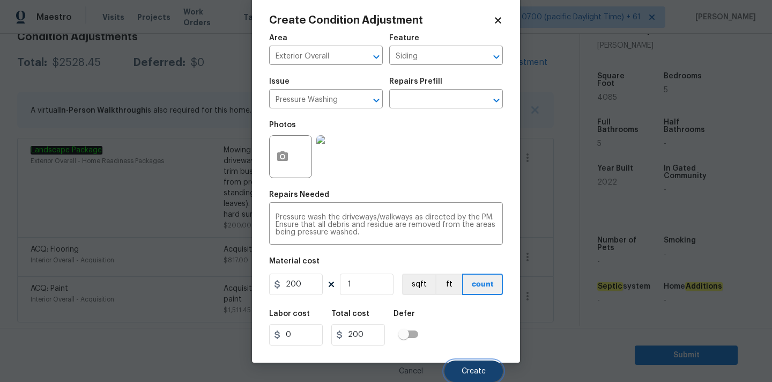
click at [483, 370] on span "Create" at bounding box center [474, 371] width 24 height 8
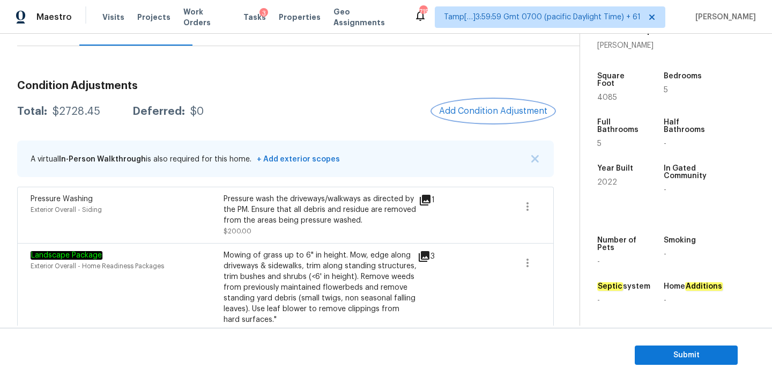
scroll to position [103, 0]
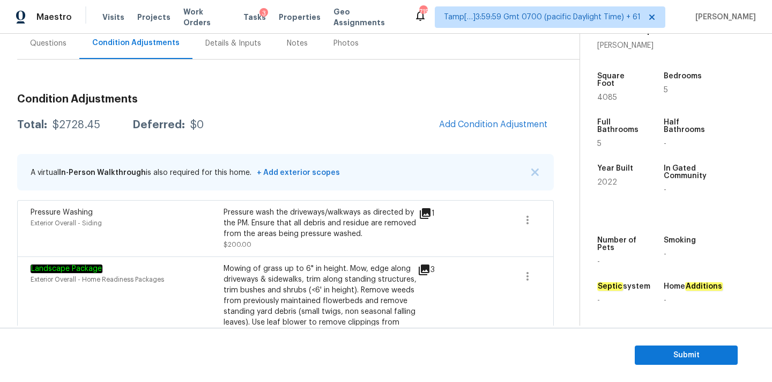
drag, startPoint x: 47, startPoint y: 121, endPoint x: 103, endPoint y: 121, distance: 55.8
click at [103, 121] on div "Total: $2728.45 Deferred: $0" at bounding box center [110, 125] width 187 height 11
copy div "$2728.45"
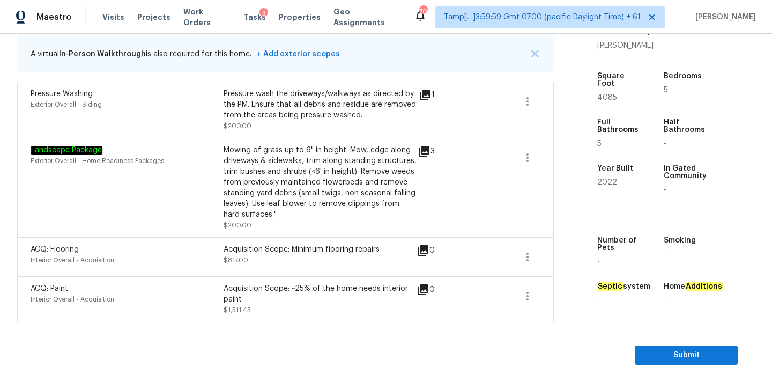
scroll to position [0, 0]
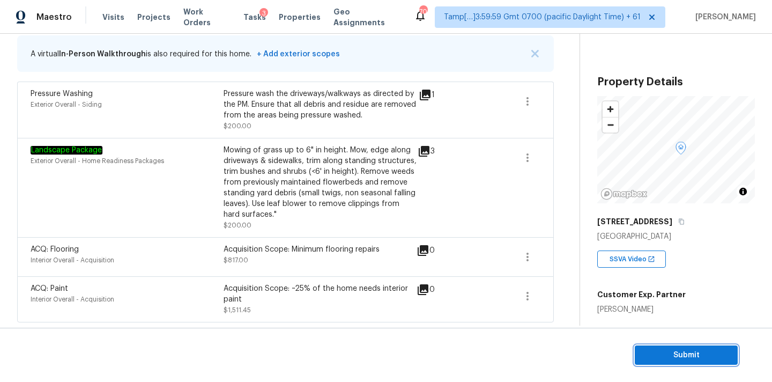
click at [670, 348] on span "Submit" at bounding box center [686, 354] width 86 height 13
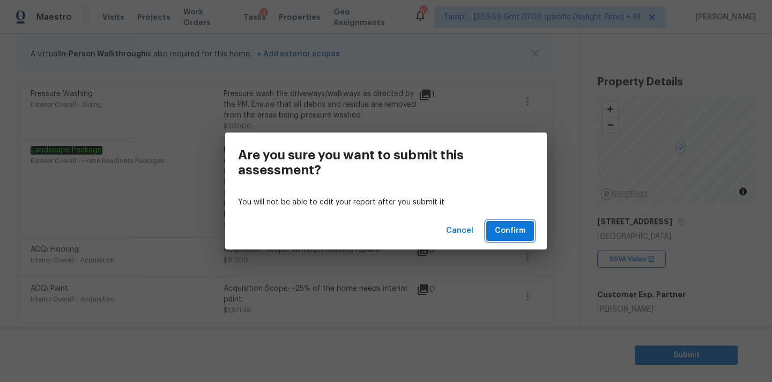
click at [501, 225] on span "Confirm" at bounding box center [510, 230] width 31 height 13
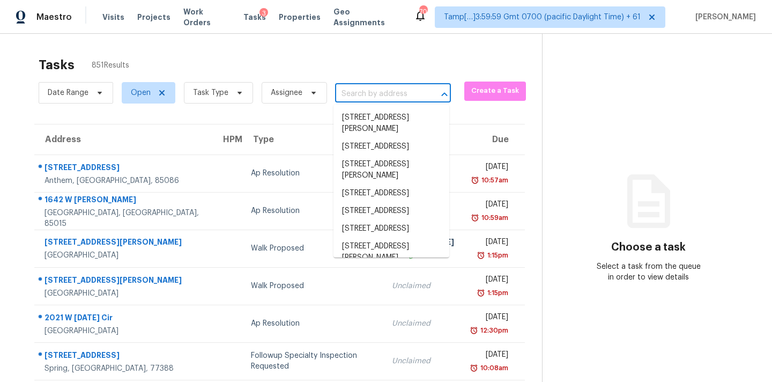
click at [377, 91] on input "text" at bounding box center [378, 94] width 86 height 17
paste input "79 Rhyan Dr, Parsippany, NJ 07054"
type input "79 Rhyan Dr, Parsippany, NJ 07054"
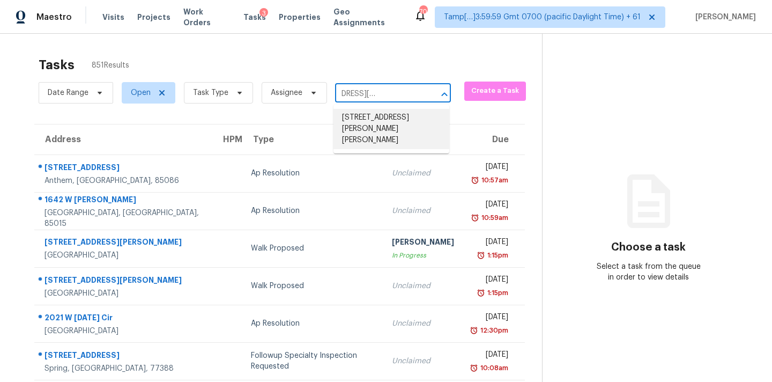
click at [377, 119] on li "79 Rhyan Dr, Parsippany, NJ 07054" at bounding box center [391, 129] width 116 height 40
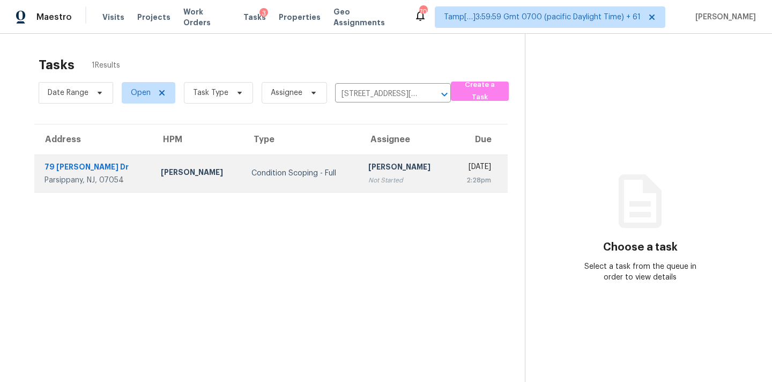
click at [451, 172] on td "Thu, Sep 25th 2025 2:28pm" at bounding box center [479, 173] width 57 height 38
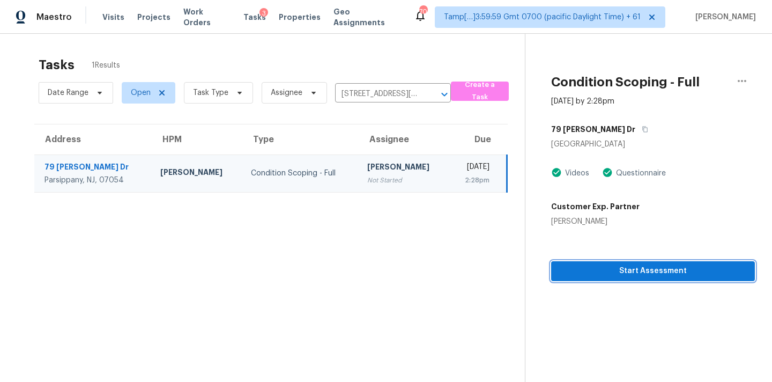
click at [584, 266] on span "Start Assessment" at bounding box center [653, 270] width 187 height 13
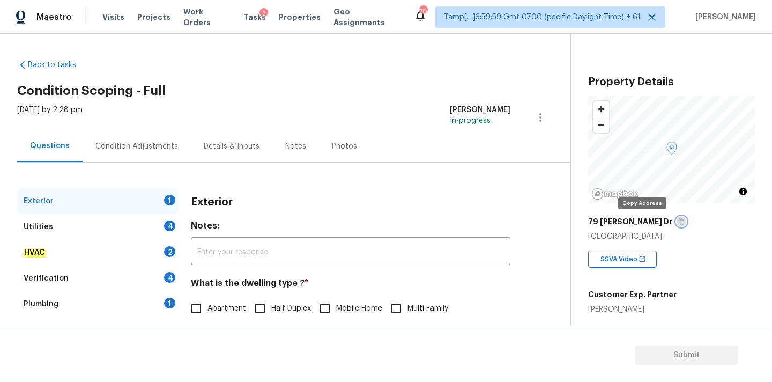
click at [678, 223] on icon "button" at bounding box center [681, 221] width 6 height 6
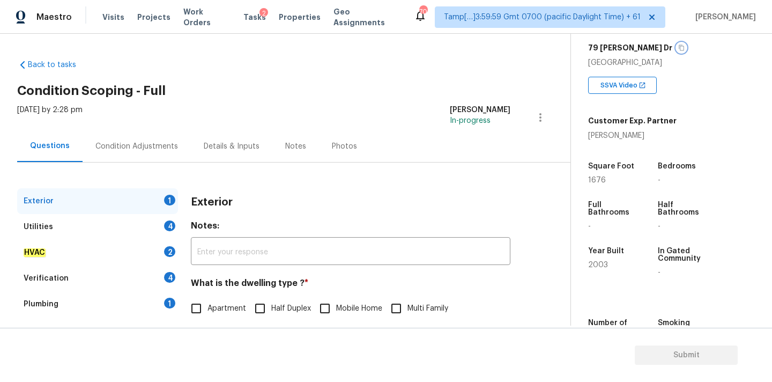
scroll to position [173, 0]
click at [678, 50] on icon "button" at bounding box center [681, 49] width 6 height 6
click at [679, 50] on icon "button" at bounding box center [681, 49] width 5 height 6
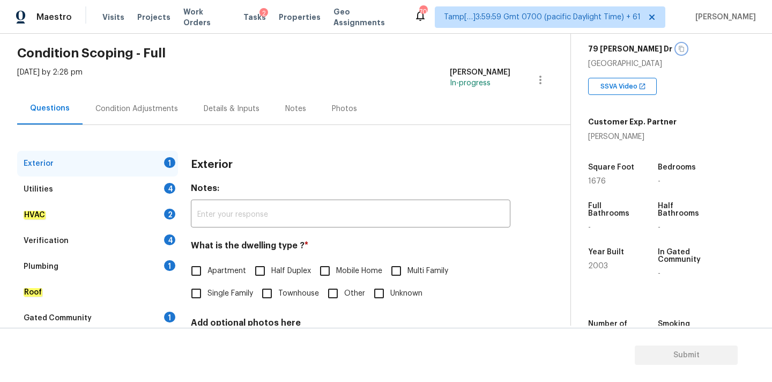
scroll to position [113, 0]
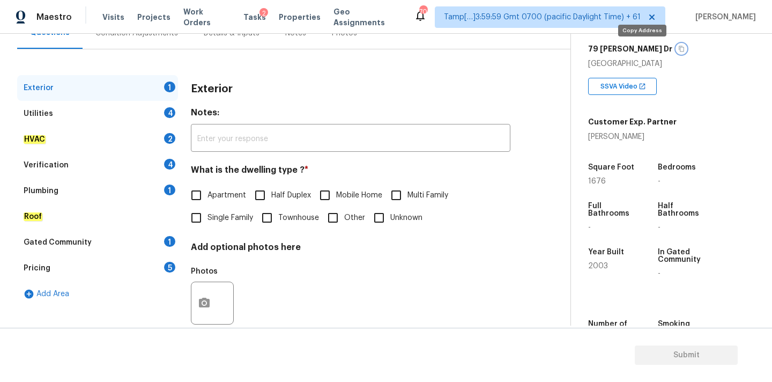
click at [678, 49] on icon "button" at bounding box center [681, 49] width 6 height 6
click at [227, 216] on span "Single Family" at bounding box center [230, 217] width 46 height 11
click at [207, 216] on input "Single Family" at bounding box center [196, 217] width 23 height 23
checkbox input "true"
click at [142, 109] on div "Utilities 4" at bounding box center [97, 114] width 161 height 26
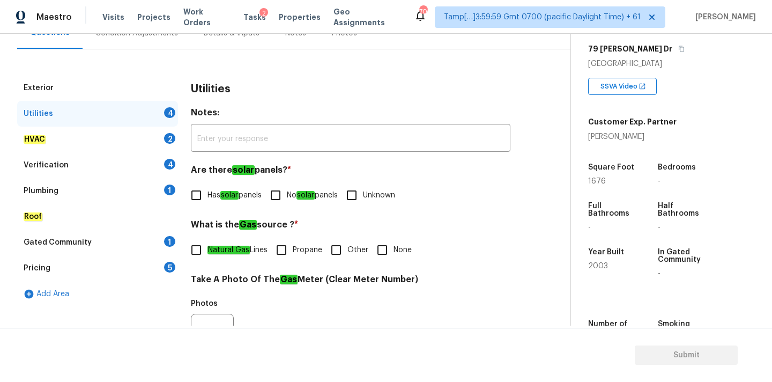
click at [285, 195] on input "No solar panels" at bounding box center [275, 195] width 23 height 23
checkbox input "true"
click at [248, 251] on em "Natural Gas" at bounding box center [228, 250] width 42 height 9
click at [207, 251] on input "Natural Gas Lines" at bounding box center [196, 250] width 23 height 23
checkbox input "true"
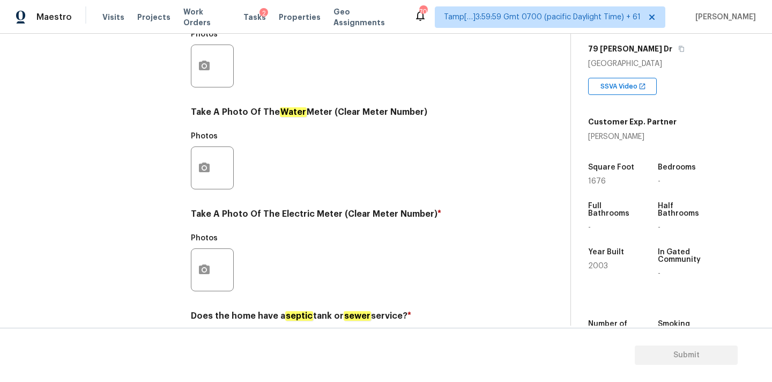
scroll to position [425, 0]
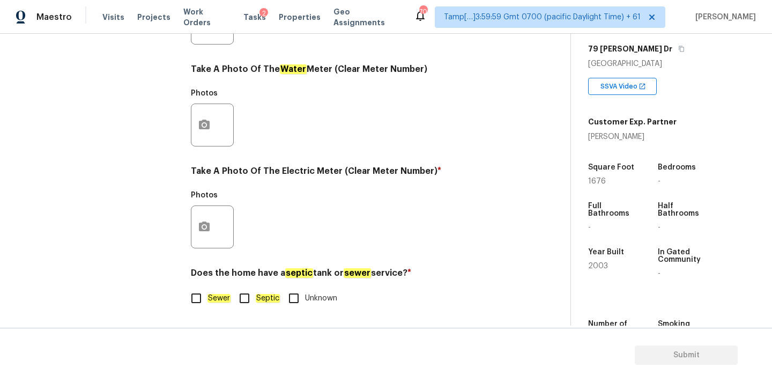
click at [216, 296] on em "Sewer" at bounding box center [218, 298] width 23 height 9
click at [207, 296] on input "Sewer" at bounding box center [196, 298] width 23 height 23
checkbox input "true"
click at [210, 229] on icon "button" at bounding box center [204, 226] width 13 height 13
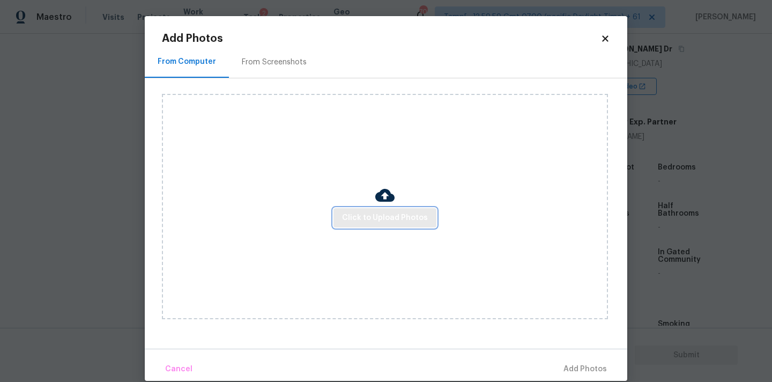
click at [365, 226] on button "Click to Upload Photos" at bounding box center [384, 218] width 103 height 20
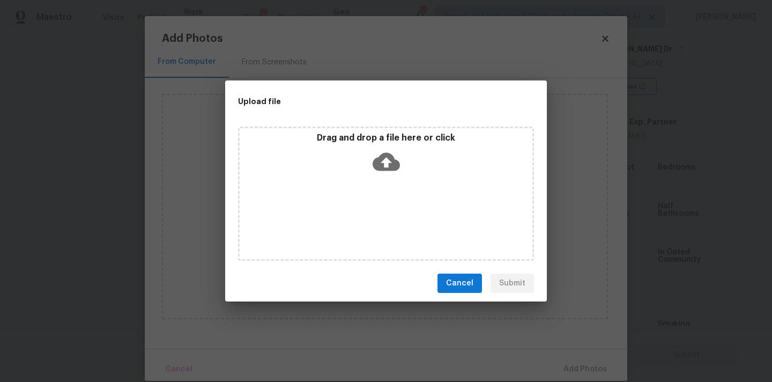
click at [378, 174] on icon at bounding box center [386, 161] width 27 height 27
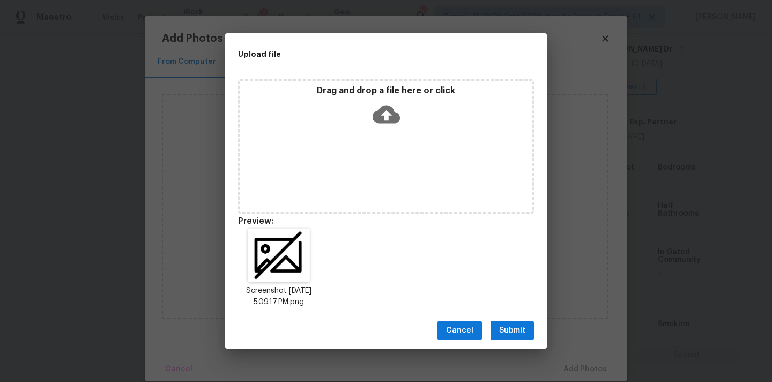
click at [514, 331] on span "Submit" at bounding box center [512, 330] width 26 height 13
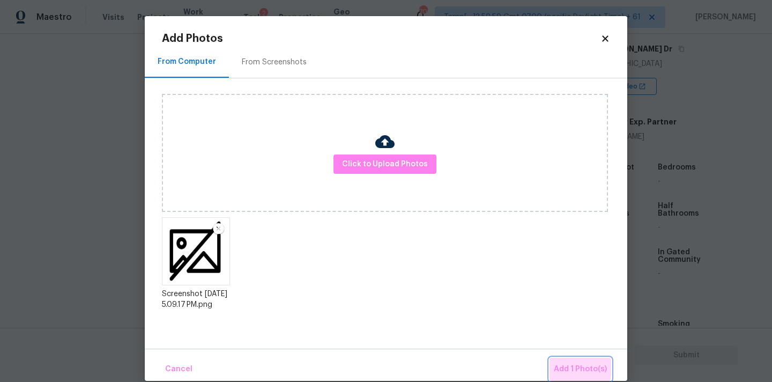
click at [567, 368] on span "Add 1 Photo(s)" at bounding box center [580, 368] width 53 height 13
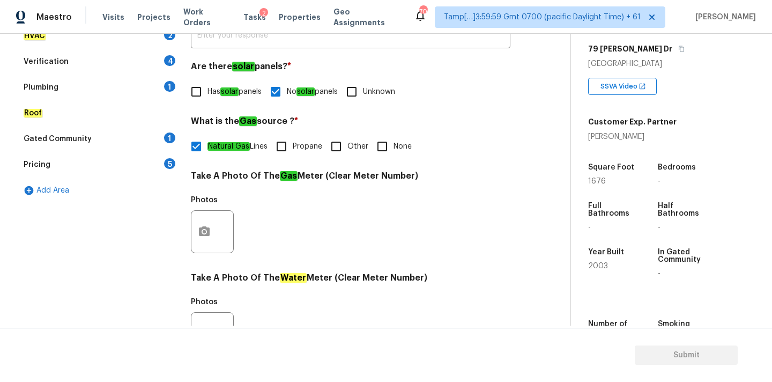
scroll to position [141, 0]
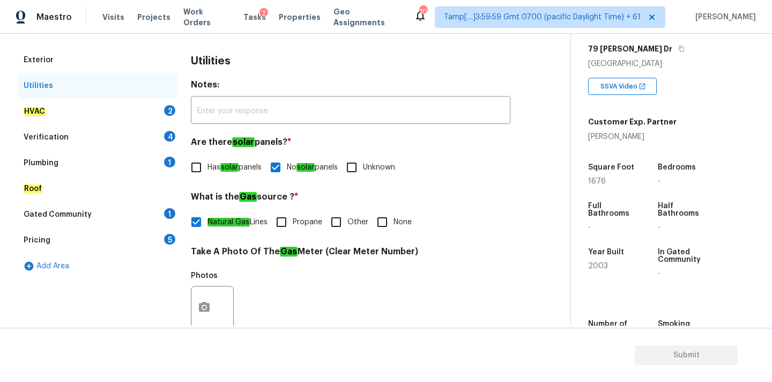
click at [155, 112] on div "HVAC 2" at bounding box center [97, 112] width 161 height 26
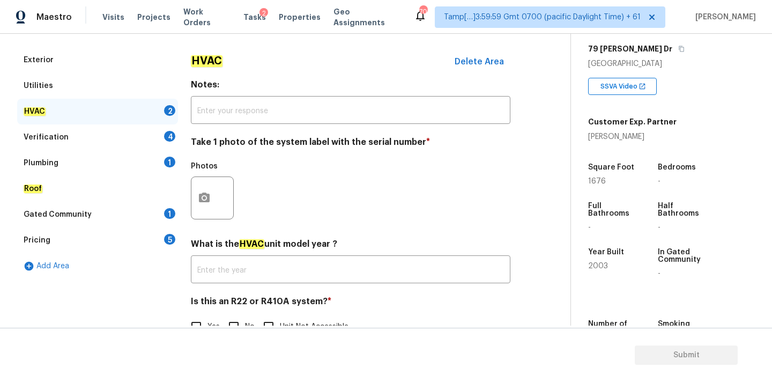
scroll to position [170, 0]
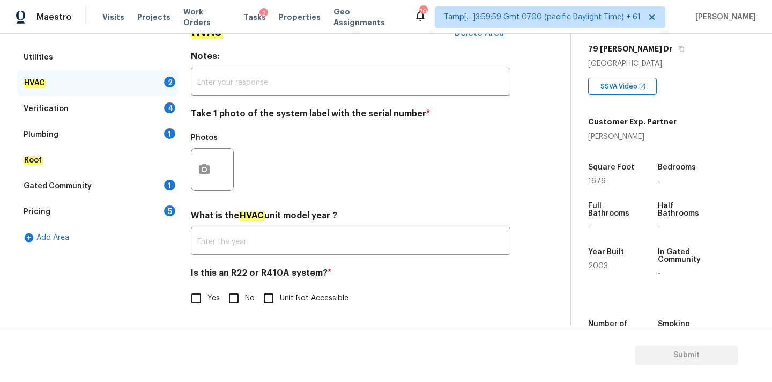
click at [238, 295] on input "No" at bounding box center [233, 298] width 23 height 23
checkbox input "true"
click at [199, 171] on icon "button" at bounding box center [204, 169] width 11 height 10
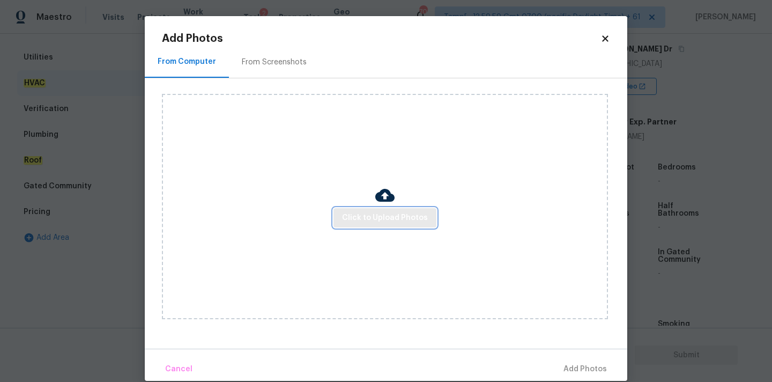
click at [352, 213] on span "Click to Upload Photos" at bounding box center [385, 217] width 86 height 13
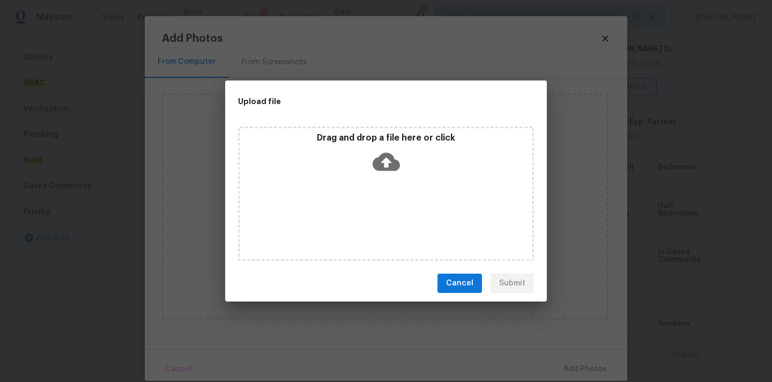
click at [383, 154] on icon at bounding box center [386, 162] width 27 height 18
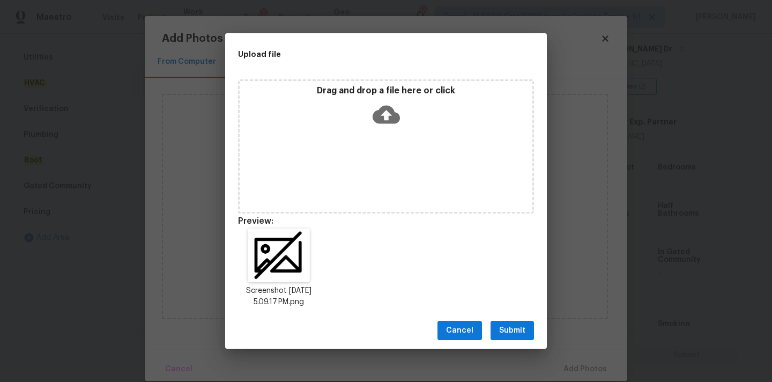
click at [506, 325] on span "Submit" at bounding box center [512, 330] width 26 height 13
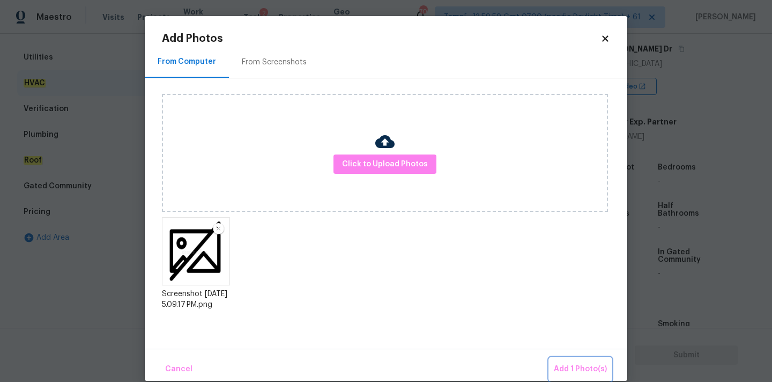
click at [606, 373] on span "Add 1 Photo(s)" at bounding box center [580, 368] width 53 height 13
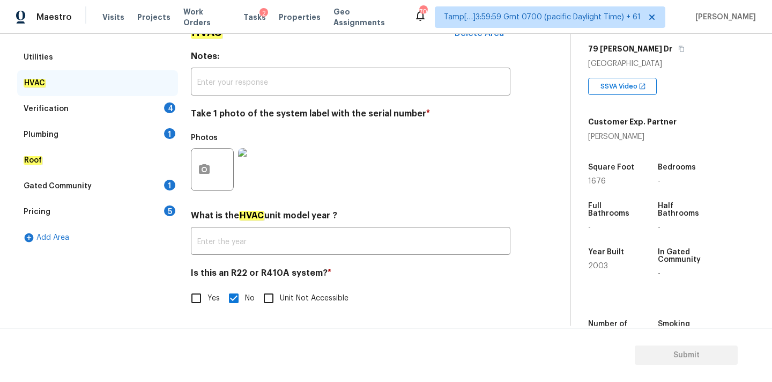
click at [152, 107] on div "Verification 4" at bounding box center [97, 109] width 161 height 26
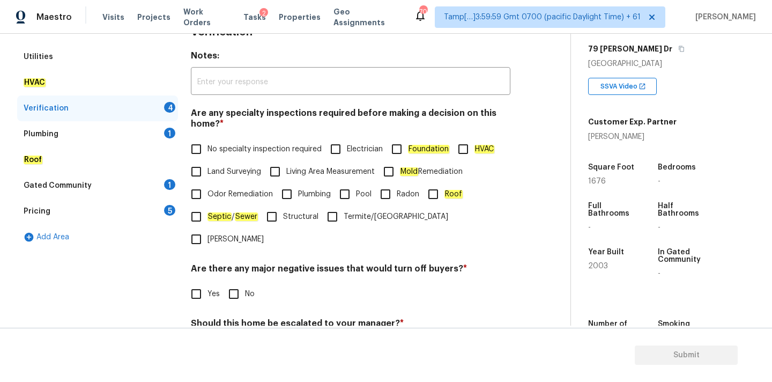
click at [211, 146] on span "No specialty inspection required" at bounding box center [264, 149] width 114 height 11
click at [207, 146] on input "No specialty inspection required" at bounding box center [196, 149] width 23 height 23
checkbox input "true"
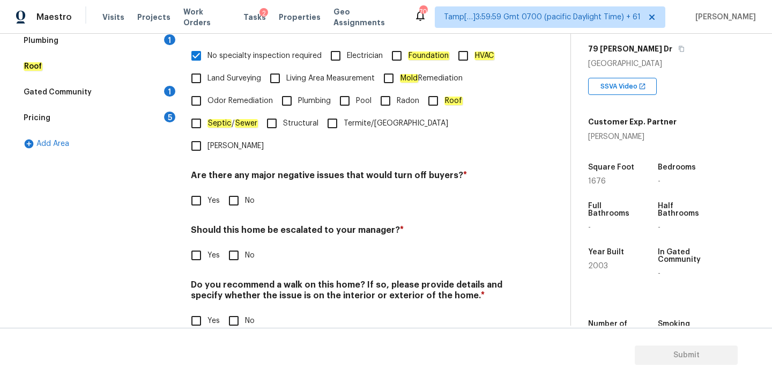
click at [233, 189] on input "No" at bounding box center [233, 200] width 23 height 23
checkbox input "true"
click at [243, 244] on input "No" at bounding box center [233, 255] width 23 height 23
checkbox input "true"
click at [246, 315] on span "No" at bounding box center [250, 320] width 10 height 11
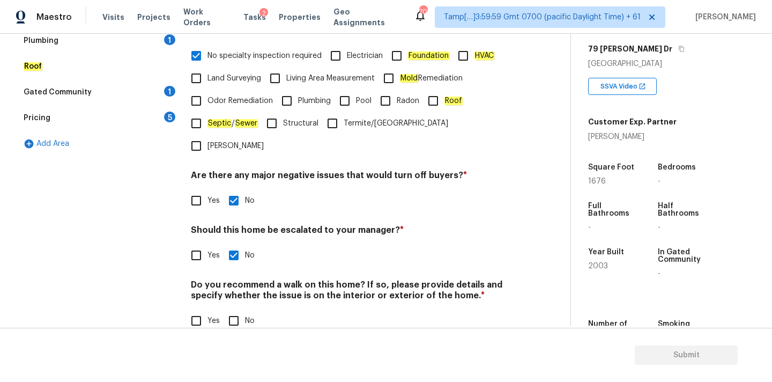
click at [245, 309] on input "No" at bounding box center [233, 320] width 23 height 23
checkbox input "true"
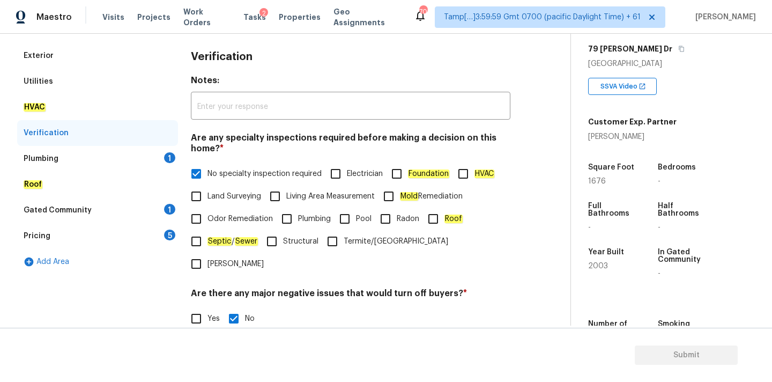
click at [152, 160] on div "Plumbing 1" at bounding box center [97, 159] width 161 height 26
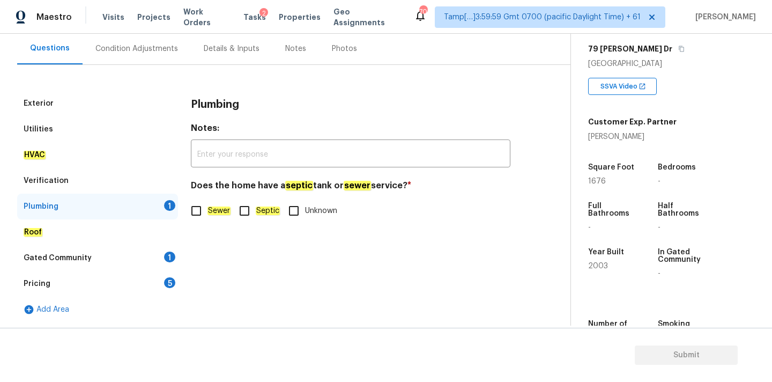
click at [227, 213] on em "Sewer" at bounding box center [218, 210] width 23 height 9
click at [207, 213] on input "Sewer" at bounding box center [196, 210] width 23 height 23
checkbox input "true"
click at [138, 257] on div "Gated Community 1" at bounding box center [97, 258] width 161 height 26
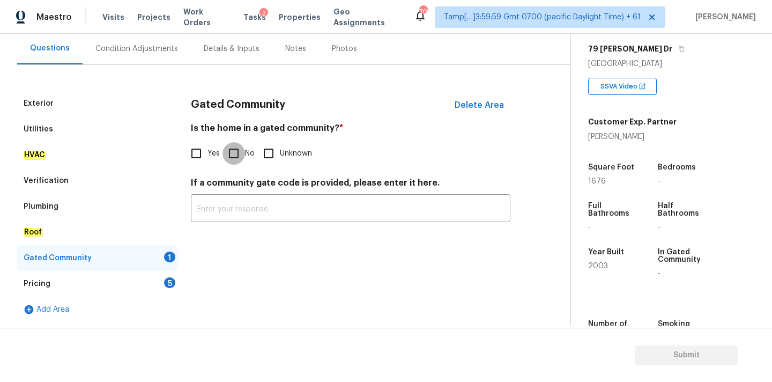
click at [237, 155] on input "No" at bounding box center [233, 153] width 23 height 23
checkbox input "true"
click at [147, 286] on div "Pricing 5" at bounding box center [97, 284] width 161 height 26
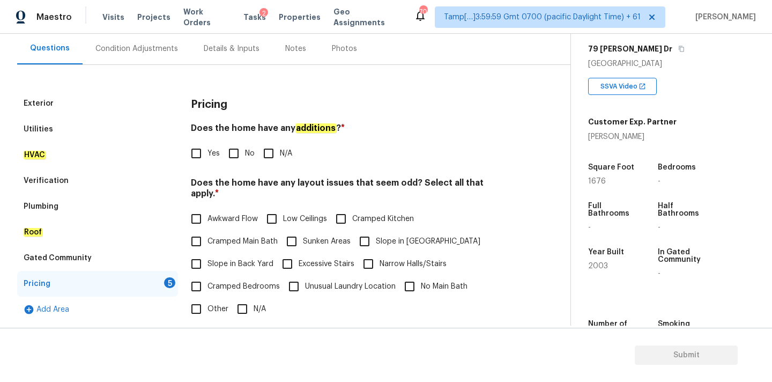
click at [248, 153] on span "No" at bounding box center [250, 153] width 10 height 11
click at [245, 153] on input "No" at bounding box center [233, 153] width 23 height 23
checkbox input "true"
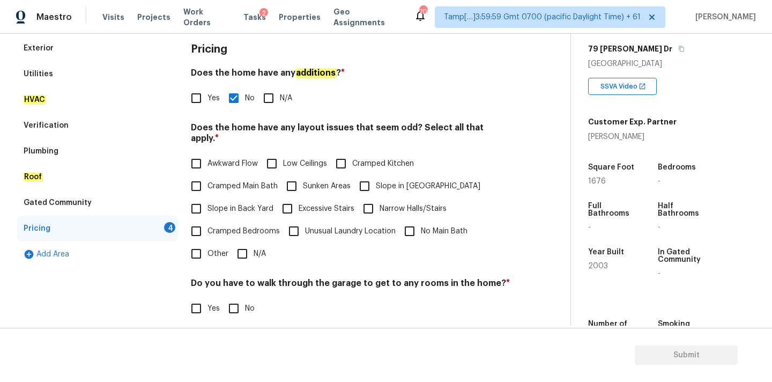
scroll to position [262, 0]
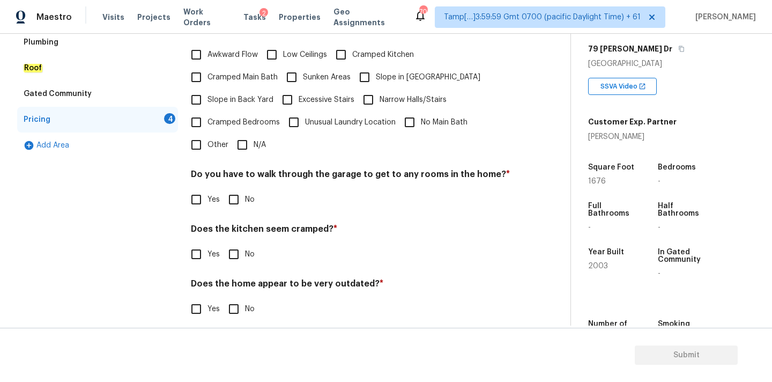
click at [248, 136] on input "N/A" at bounding box center [242, 144] width 23 height 23
checkbox input "true"
click at [243, 206] on div "Pricing Does the home have any additions ? * Yes No N/A Does the home have any …" at bounding box center [351, 130] width 320 height 406
click at [247, 194] on span "No" at bounding box center [250, 199] width 10 height 11
click at [245, 191] on input "No" at bounding box center [233, 199] width 23 height 23
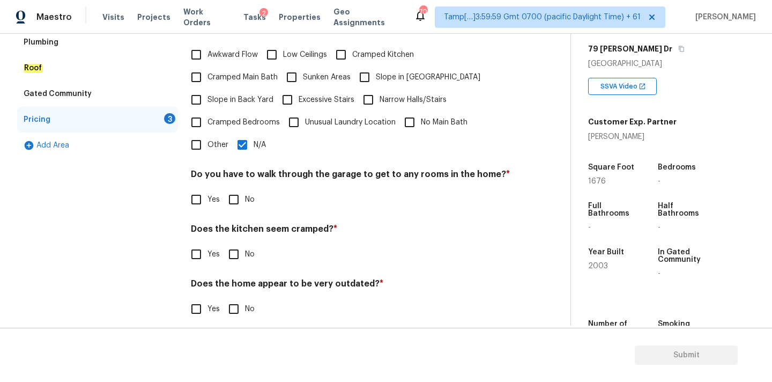
checkbox input "true"
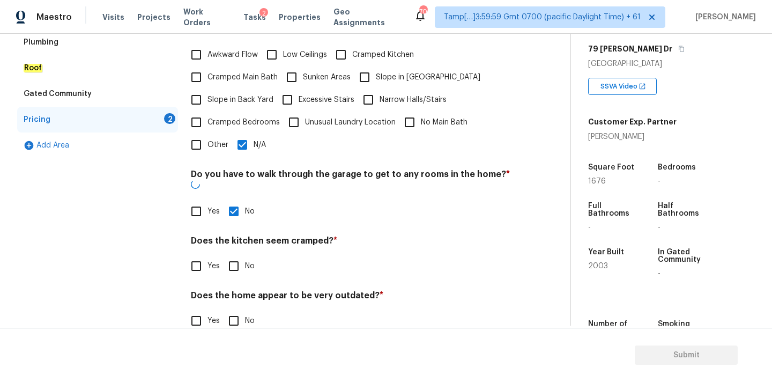
click at [247, 257] on div "Pricing Does the home have any additions ? * Yes No N/A Does the home have any …" at bounding box center [351, 136] width 320 height 418
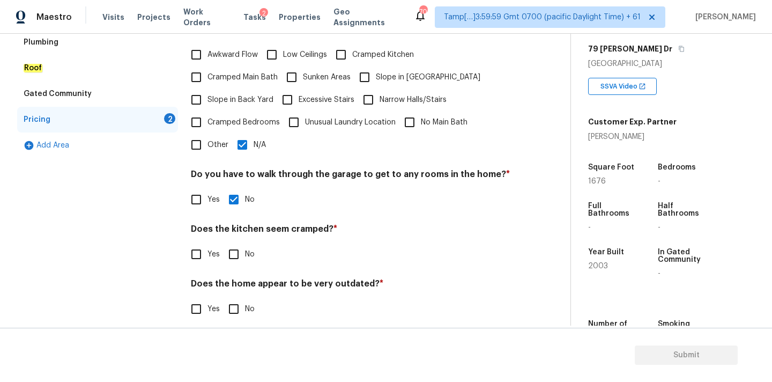
click at [249, 249] on span "No" at bounding box center [250, 254] width 10 height 11
click at [245, 243] on input "No" at bounding box center [233, 254] width 23 height 23
checkbox input "true"
click at [249, 305] on span "No" at bounding box center [250, 310] width 10 height 11
click at [245, 299] on input "No" at bounding box center [233, 310] width 23 height 23
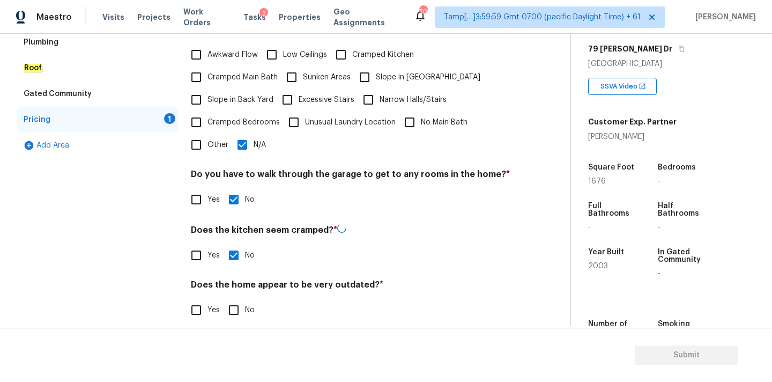
checkbox input "true"
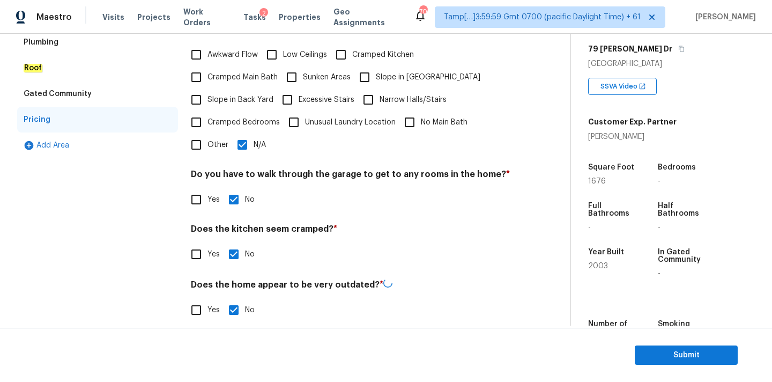
scroll to position [0, 0]
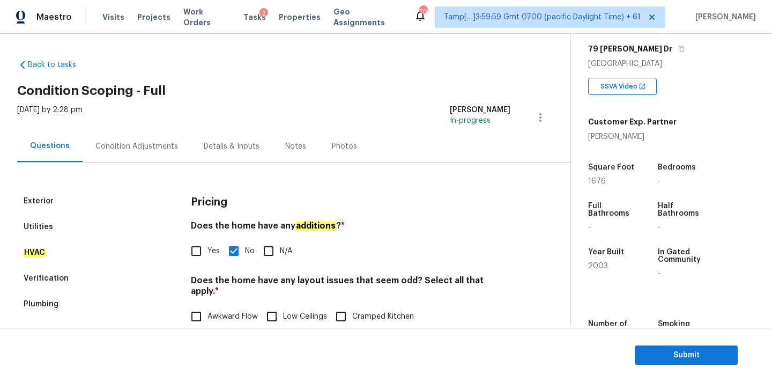
click at [128, 151] on div "Condition Adjustments" at bounding box center [136, 146] width 83 height 11
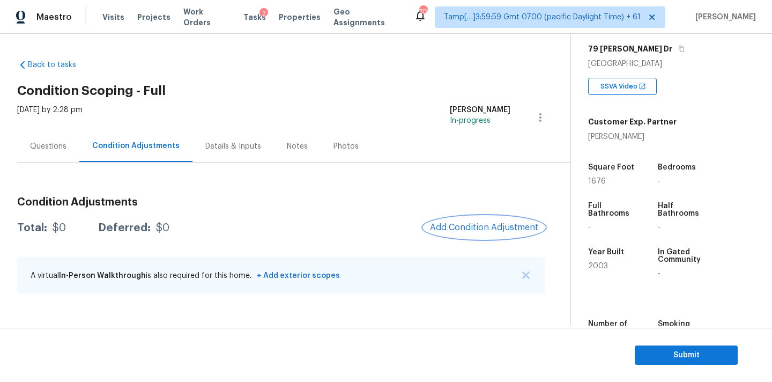
click at [450, 219] on button "Add Condition Adjustment" at bounding box center [484, 227] width 121 height 23
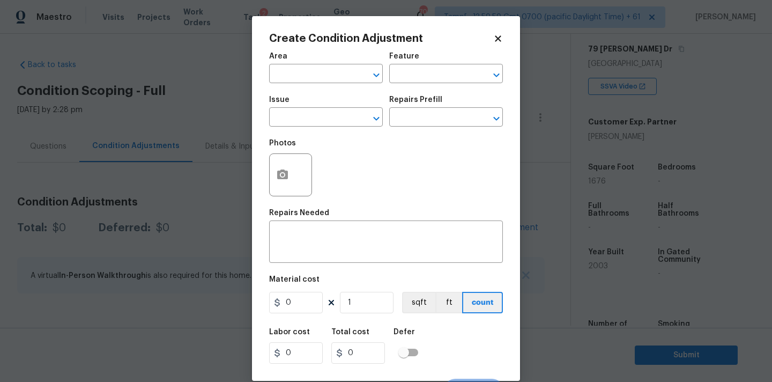
click at [322, 64] on div "Area" at bounding box center [326, 60] width 114 height 14
click at [319, 72] on input "text" at bounding box center [311, 74] width 84 height 17
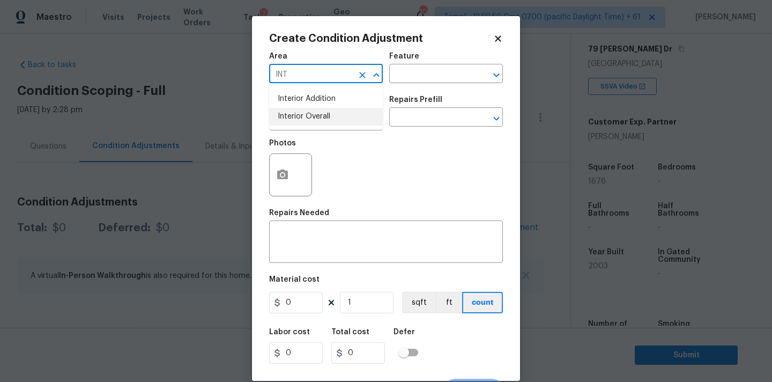
click at [321, 109] on li "Interior Overall" at bounding box center [326, 117] width 114 height 18
type input "Interior Overall"
click at [321, 109] on div "Issue" at bounding box center [326, 103] width 114 height 14
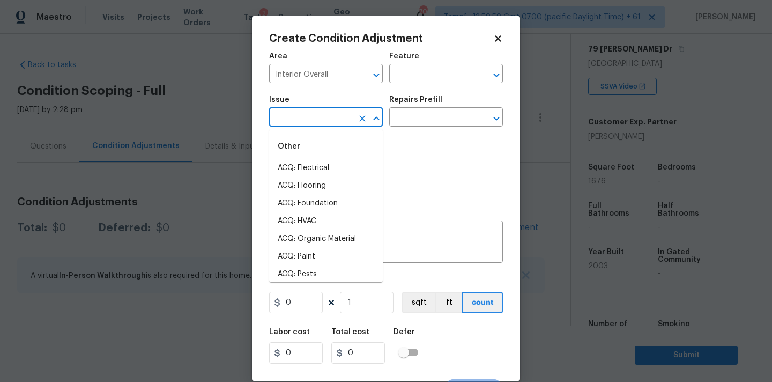
click at [324, 116] on input "text" at bounding box center [311, 118] width 84 height 17
click at [325, 255] on li "ACQ: Paint" at bounding box center [326, 257] width 114 height 18
type input "ACQ: Paint"
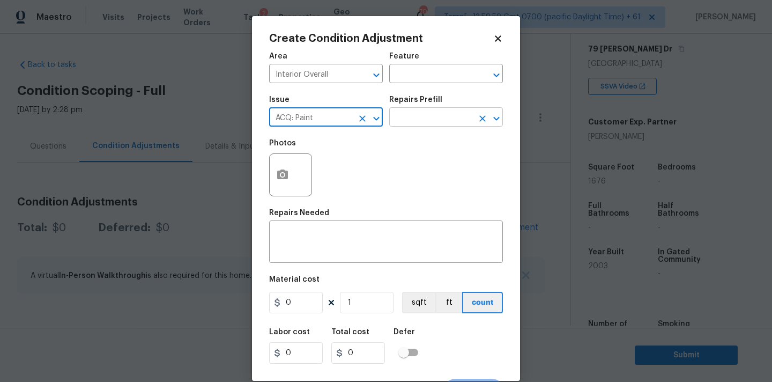
click at [437, 124] on input "text" at bounding box center [431, 118] width 84 height 17
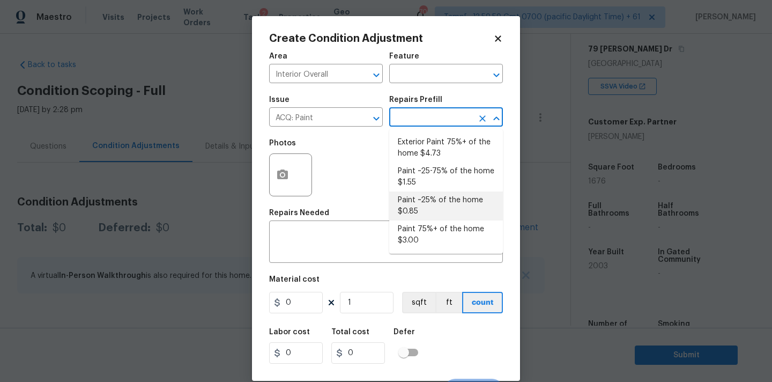
click at [429, 203] on li "Paint ~25% of the home $0.85" at bounding box center [446, 205] width 114 height 29
type input "Acquisition"
type textarea "Acquisition Scope: ~25% of the home needs interior paint"
type input "0.85"
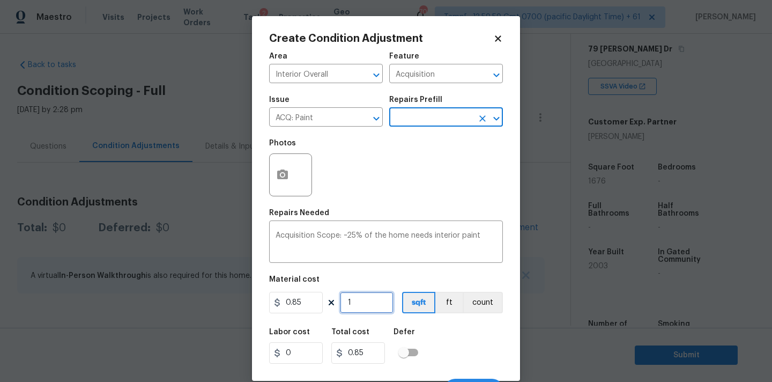
click at [377, 307] on input "1" at bounding box center [367, 302] width 54 height 21
type input "16"
type input "13.6"
type input "167"
type input "141.95"
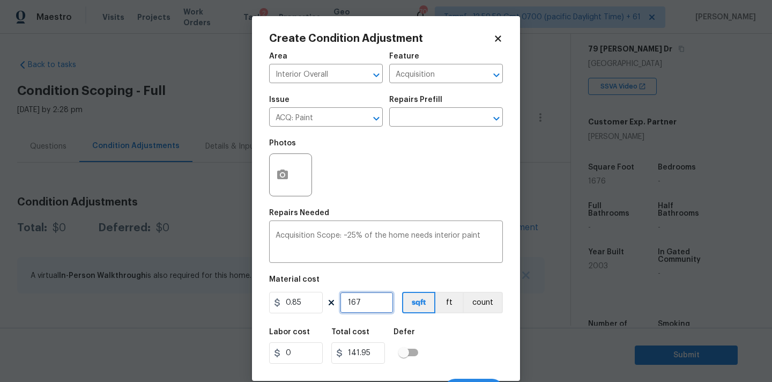
type input "1676"
type input "1424.6"
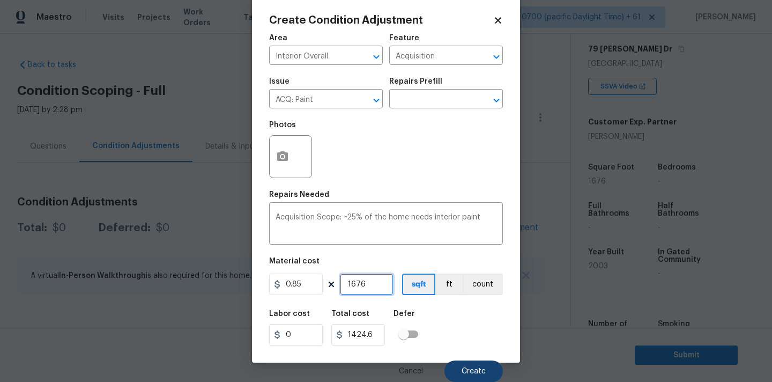
type input "1676"
click at [464, 362] on button "Create" at bounding box center [473, 370] width 58 height 21
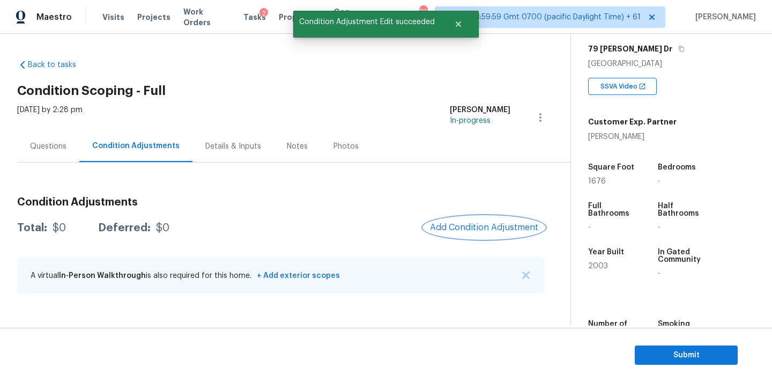
scroll to position [0, 0]
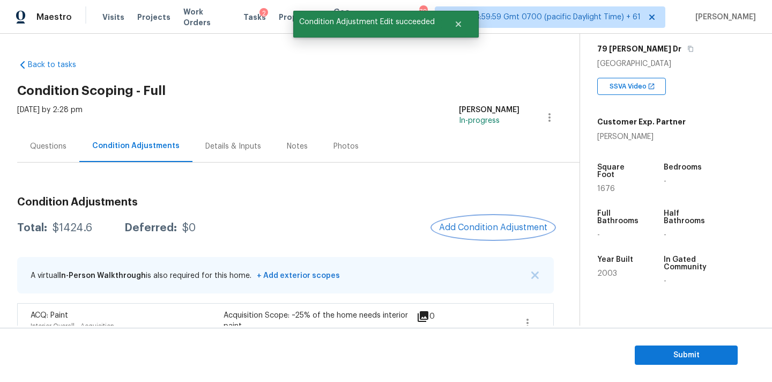
click at [460, 222] on button "Add Condition Adjustment" at bounding box center [493, 227] width 121 height 23
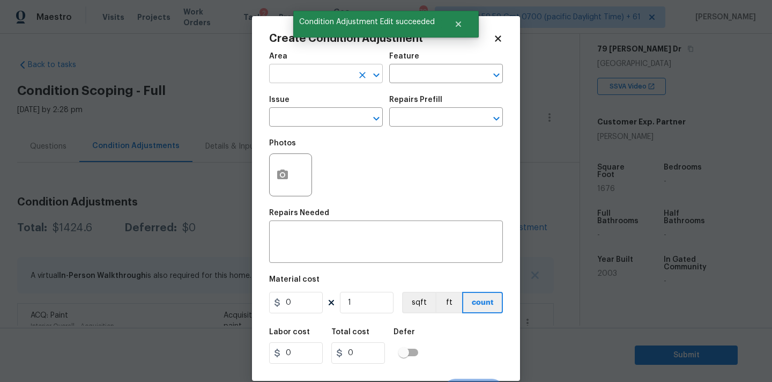
click at [308, 70] on input "text" at bounding box center [311, 74] width 84 height 17
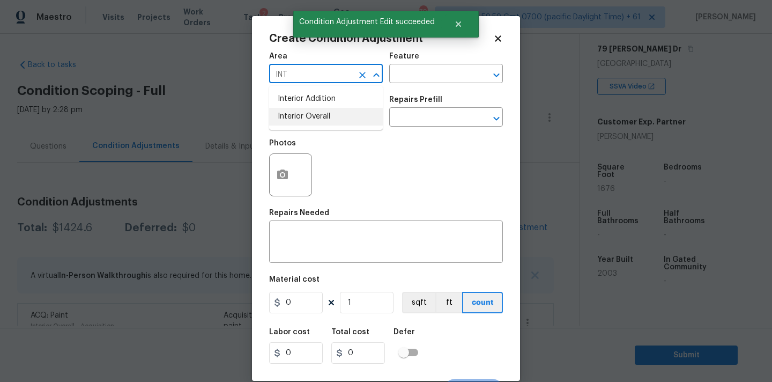
click at [316, 117] on li "Interior Overall" at bounding box center [326, 117] width 114 height 18
type input "Interior Overall"
click at [316, 118] on input "text" at bounding box center [311, 118] width 84 height 17
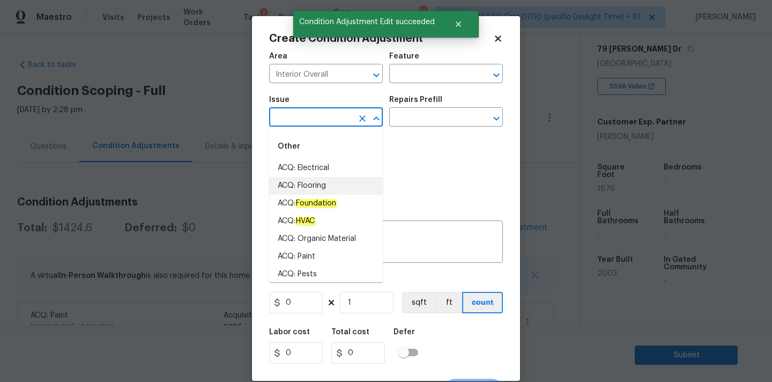
click at [320, 185] on li "ACQ: Flooring" at bounding box center [326, 186] width 114 height 18
type input "ACQ: Flooring"
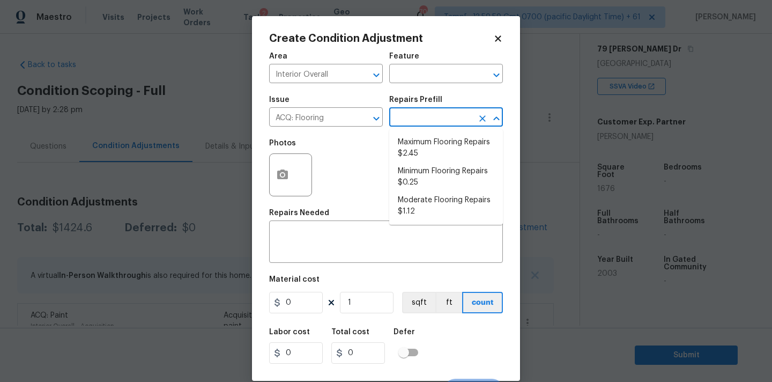
click at [427, 124] on input "text" at bounding box center [431, 118] width 84 height 17
click at [427, 184] on li "Minimum Flooring Repairs $0.25" at bounding box center [446, 176] width 114 height 29
type input "Acquisition"
type textarea "Acquisition Scope: Minimum flooring repairs"
type input "0.25"
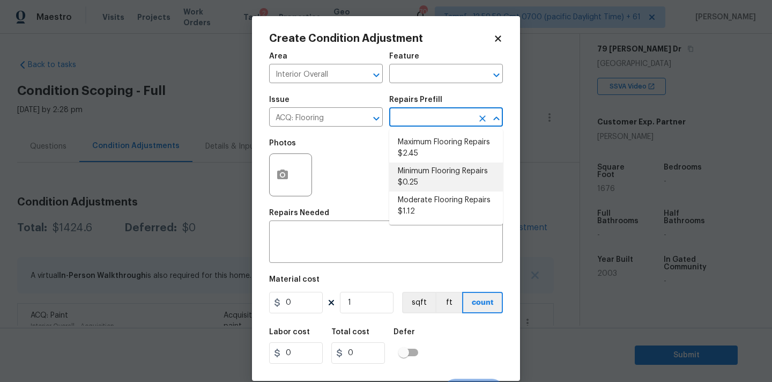
type input "0.25"
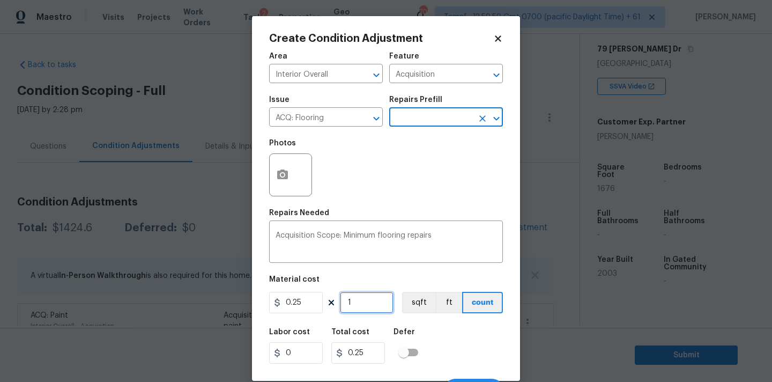
click at [362, 305] on input "1" at bounding box center [367, 302] width 54 height 21
type input "16"
type input "4"
type input "167"
type input "41.75"
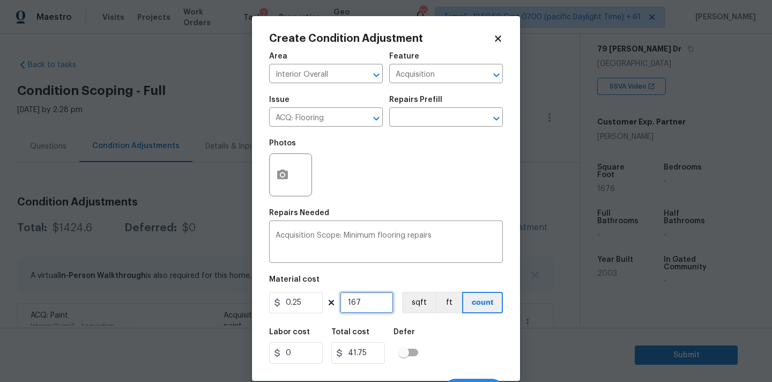
type input "1676"
type input "419"
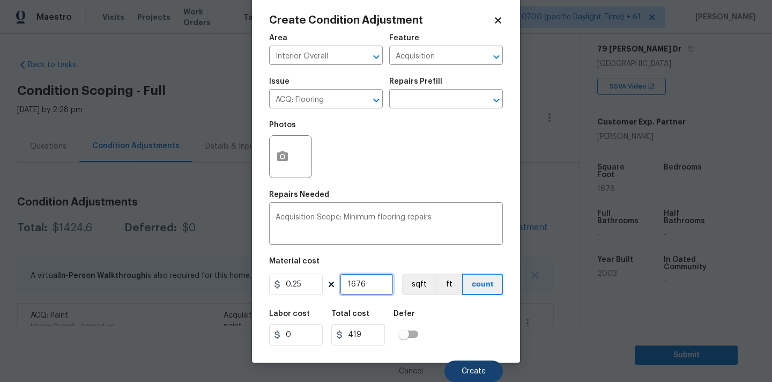
type input "1676"
click at [465, 372] on span "Create" at bounding box center [474, 371] width 24 height 8
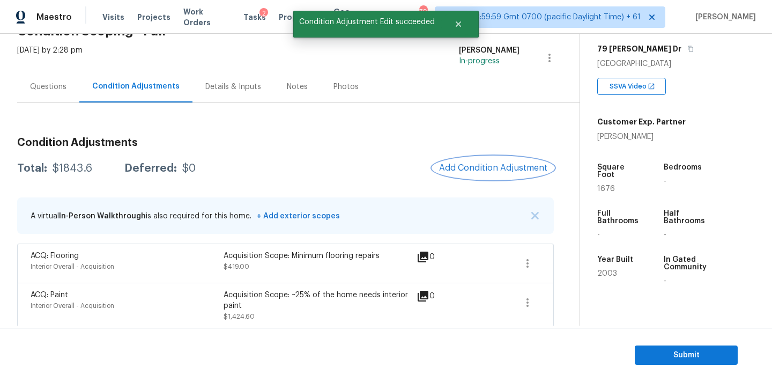
scroll to position [66, 0]
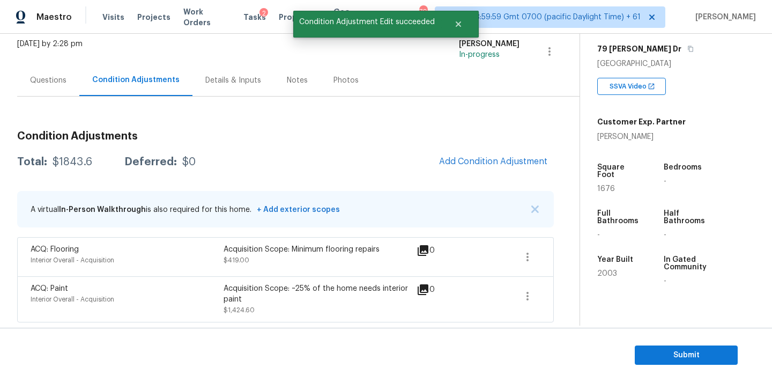
click at [478, 149] on div "Condition Adjustments Total: $1843.6 Deferred: $0 Add Condition Adjustment A vi…" at bounding box center [285, 222] width 537 height 200
click at [467, 167] on button "Add Condition Adjustment" at bounding box center [493, 161] width 121 height 23
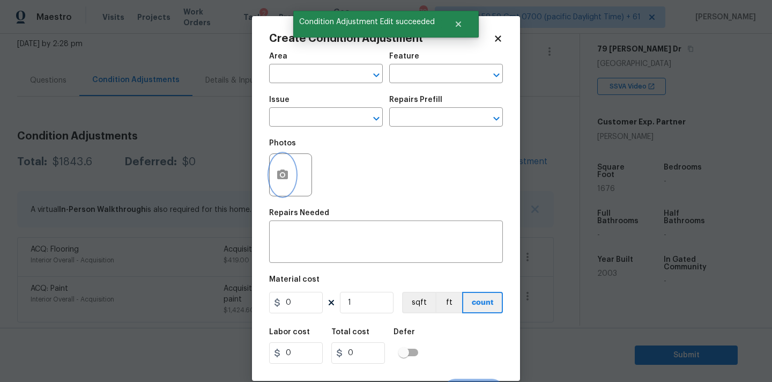
click at [286, 174] on icon "button" at bounding box center [282, 174] width 11 height 10
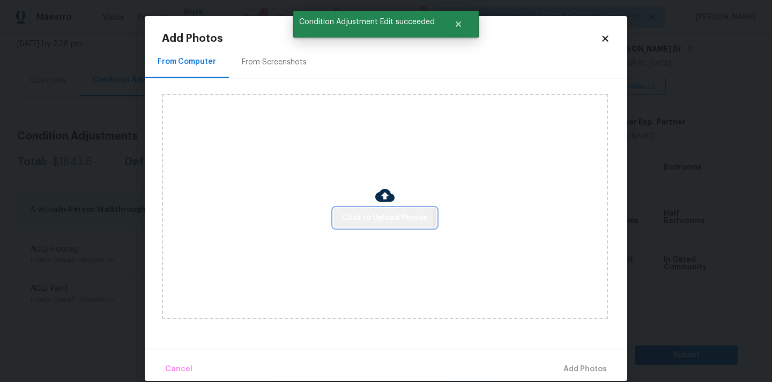
click at [346, 214] on span "Click to Upload Photos" at bounding box center [385, 217] width 86 height 13
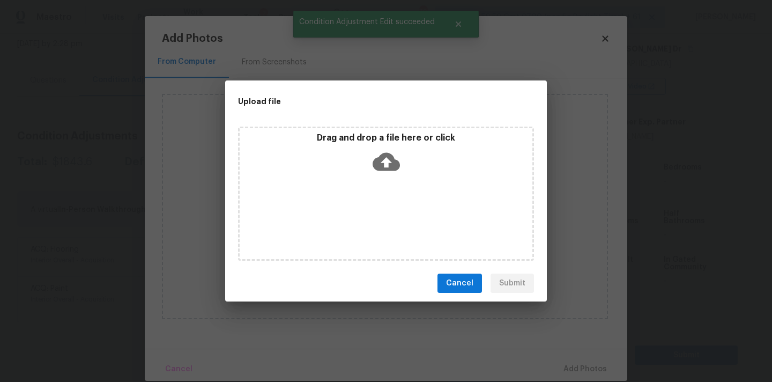
click at [370, 170] on div "Drag and drop a file here or click" at bounding box center [386, 155] width 293 height 46
